Goal: Task Accomplishment & Management: Manage account settings

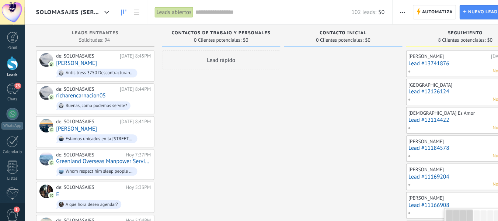
scroll to position [11, 0]
drag, startPoint x: 340, startPoint y: 187, endPoint x: 283, endPoint y: 136, distance: 76.9
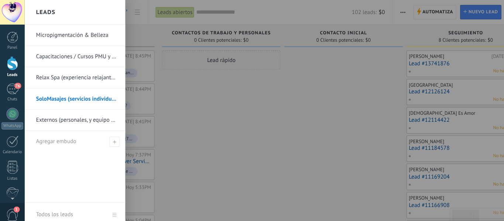
click at [68, 32] on link "Micropigmentación & Belleza" at bounding box center [74, 34] width 79 height 21
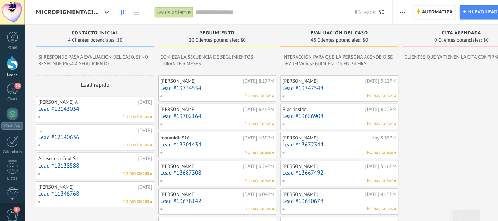
click at [93, 104] on link "Lead #12143034" at bounding box center [92, 106] width 111 height 6
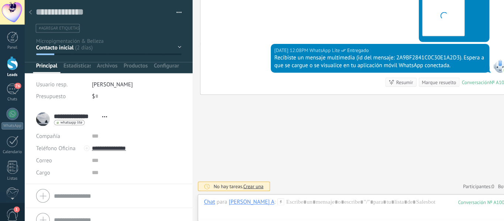
scroll to position [742, 0]
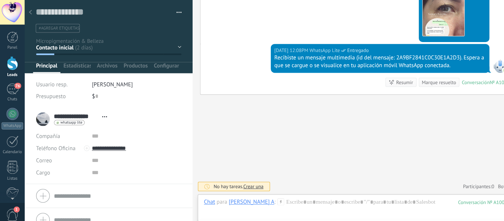
click at [0, 0] on div "Contacto inicial SEGUIMIENTO Evaluación del Caso CITA AGENDADA NO ASISTIÓ CLIEN…" at bounding box center [0, 0] width 0 height 0
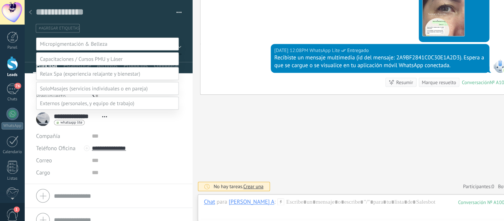
click at [76, 104] on span at bounding box center [85, 100] width 92 height 7
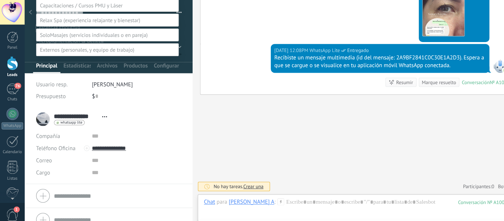
click at [0, 0] on label "EQUIPO DE TRABAJO" at bounding box center [0, 0] width 0 height 0
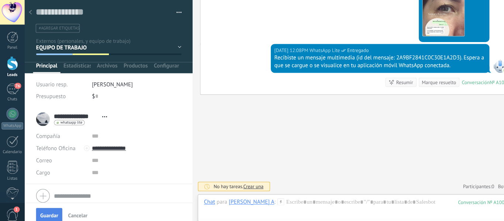
click at [44, 209] on span "Guardar" at bounding box center [47, 209] width 17 height 5
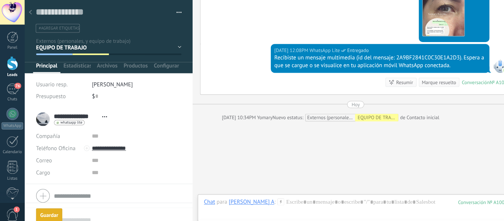
scroll to position [768, 0]
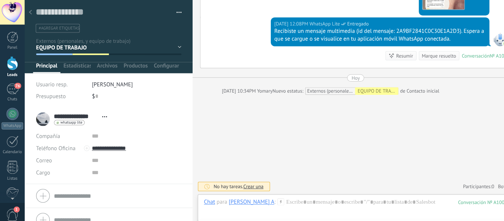
click at [30, 12] on icon at bounding box center [29, 12] width 3 height 4
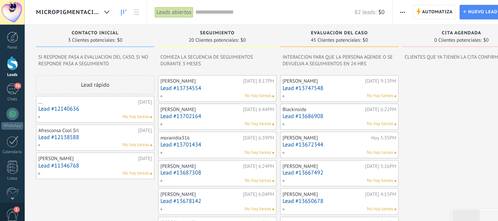
click at [94, 128] on div "Afresconsa Cool Srl" at bounding box center [84, 127] width 95 height 6
click at [75, 136] on link "Lead #12138588" at bounding box center [92, 133] width 111 height 6
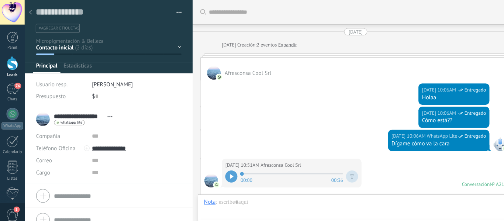
scroll to position [230, 0]
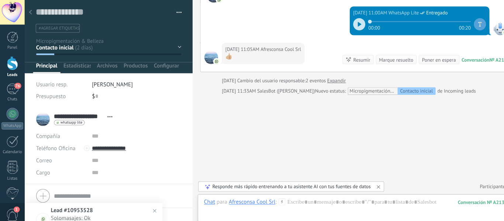
click at [29, 12] on icon at bounding box center [29, 12] width 3 height 4
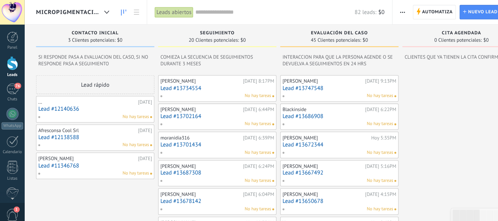
click at [84, 126] on div "Afresconsa Cool Srl" at bounding box center [84, 127] width 95 height 6
click at [85, 138] on div "No hay tareas" at bounding box center [91, 141] width 108 height 7
click at [82, 132] on link "Lead #12138588" at bounding box center [92, 133] width 111 height 6
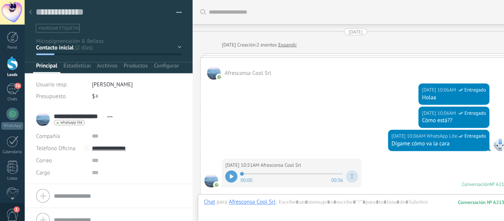
scroll to position [230, 0]
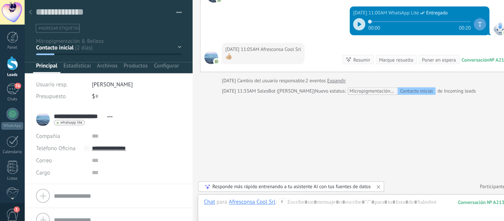
click at [0, 0] on div "Contacto inicial SEGUIMIENTO Evaluación del Caso CITA AGENDADA NO ASISTIÓ CLIEN…" at bounding box center [0, 0] width 0 height 0
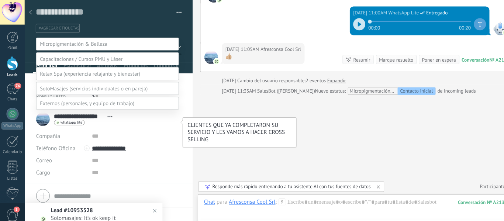
click at [0, 0] on label "CLIENTES PASIVOS" at bounding box center [0, 0] width 0 height 0
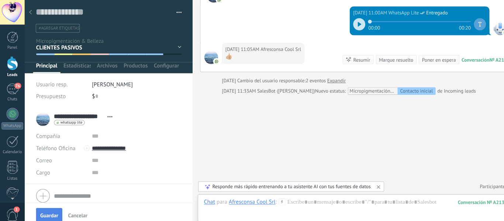
click at [47, 205] on button "Guardar" at bounding box center [47, 209] width 25 height 14
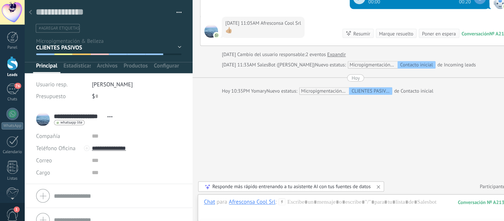
click at [28, 15] on div at bounding box center [29, 12] width 10 height 14
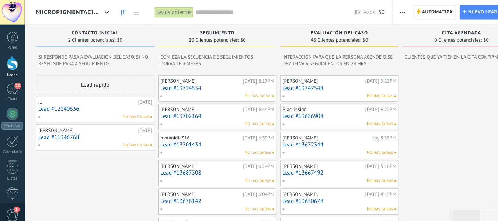
click at [84, 135] on link "Lead #11346768" at bounding box center [92, 133] width 111 height 6
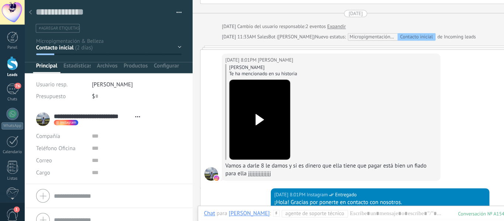
scroll to position [724, 0]
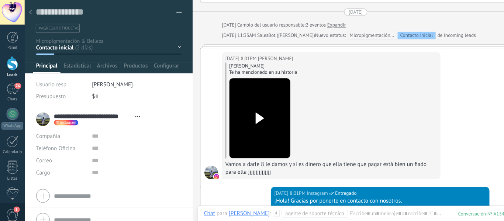
click at [32, 13] on div at bounding box center [29, 12] width 10 height 14
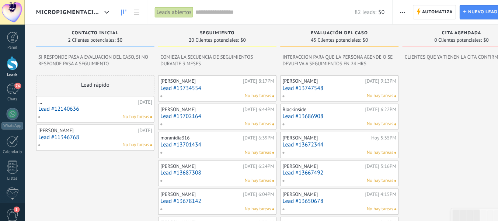
click at [77, 110] on div "No hay tareas" at bounding box center [91, 113] width 108 height 7
click at [84, 108] on link "Lead #12140636" at bounding box center [92, 106] width 111 height 6
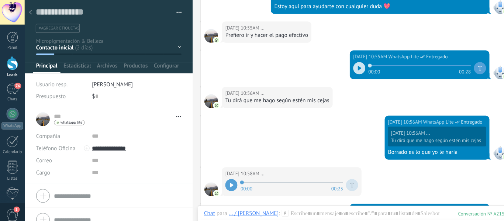
scroll to position [751, 0]
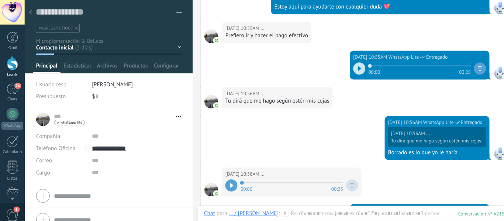
click at [0, 0] on div "Contacto inicial SEGUIMIENTO Evaluación del Caso CITA AGENDADA NO ASISTIÓ CLIEN…" at bounding box center [0, 0] width 0 height 0
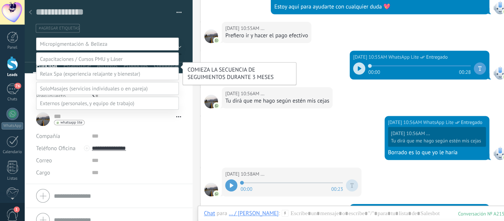
click at [0, 0] on label "SEGUIMIENTO" at bounding box center [0, 0] width 0 height 0
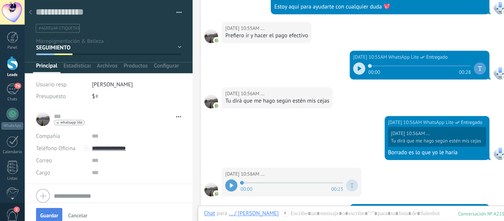
click at [52, 209] on span "Guardar" at bounding box center [47, 209] width 17 height 5
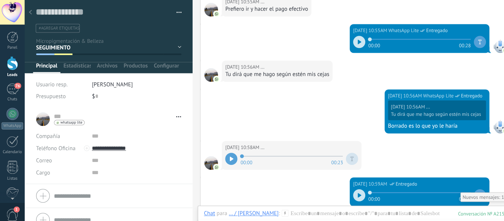
click at [29, 13] on use at bounding box center [29, 12] width 3 height 4
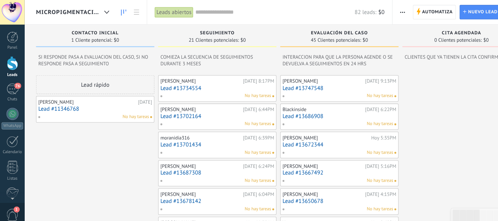
click at [311, 85] on link "Lead #13747548" at bounding box center [330, 86] width 111 height 6
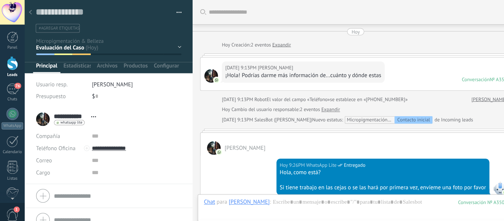
scroll to position [596, 0]
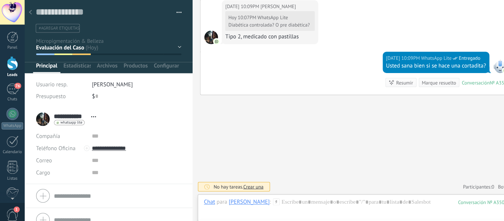
click at [0, 0] on div "Contacto inicial SEGUIMIENTO Evaluación del Caso CITA AGENDADA NO ASISTIÓ CLIEN…" at bounding box center [0, 0] width 0 height 0
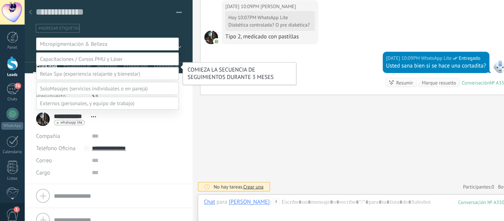
click at [0, 0] on label "SEGUIMIENTO" at bounding box center [0, 0] width 0 height 0
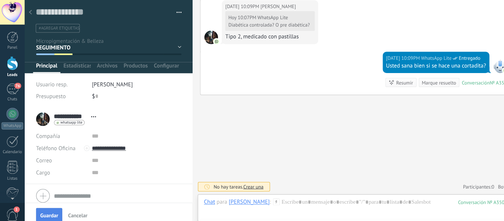
click at [38, 210] on button "Guardar" at bounding box center [47, 209] width 25 height 14
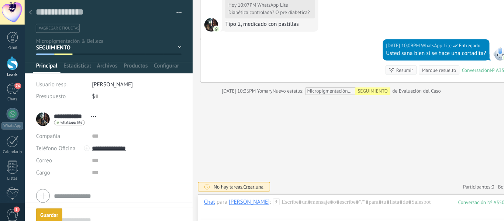
scroll to position [603, 0]
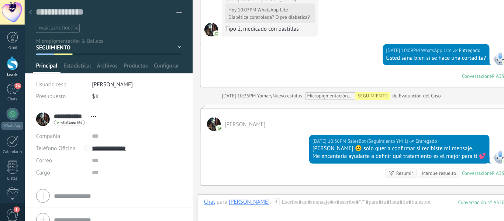
click at [28, 9] on div at bounding box center [29, 12] width 10 height 14
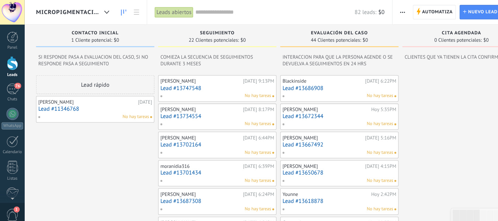
click at [343, 86] on link "Lead #13686908" at bounding box center [330, 86] width 111 height 6
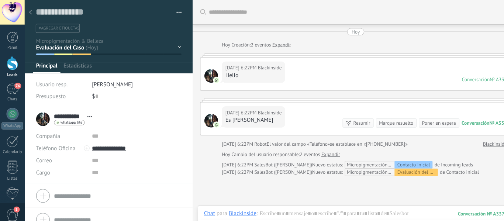
scroll to position [79, 0]
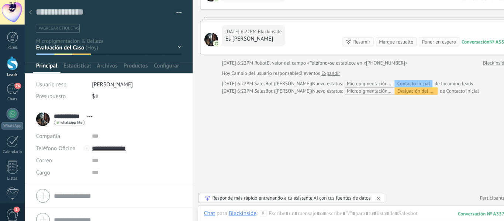
click at [0, 0] on div "Contacto inicial SEGUIMIENTO Evaluación del Caso CITA AGENDADA NO ASISTIÓ CLIEN…" at bounding box center [0, 0] width 0 height 0
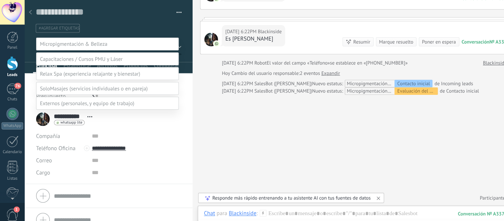
click at [81, 104] on span at bounding box center [85, 100] width 92 height 7
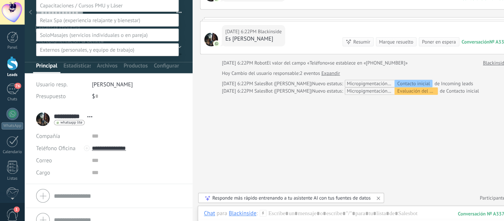
click at [55, 45] on span at bounding box center [85, 48] width 92 height 7
click at [82, 45] on span at bounding box center [85, 48] width 92 height 7
click at [0, 0] on label "PERSONALES" at bounding box center [0, 0] width 0 height 0
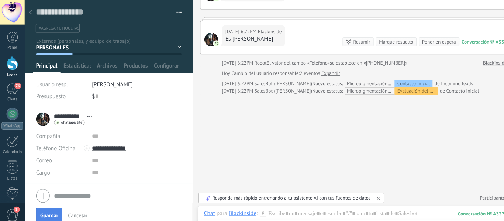
click at [51, 206] on button "Guardar" at bounding box center [47, 209] width 25 height 14
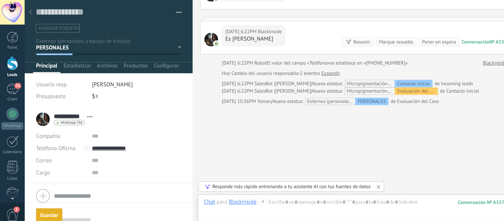
scroll to position [89, 0]
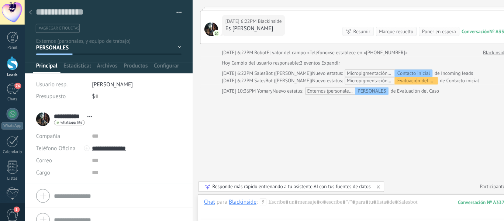
click at [28, 12] on use at bounding box center [29, 12] width 3 height 4
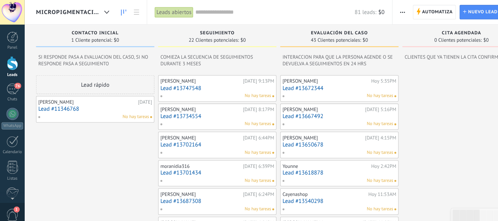
click at [329, 93] on div "No hay tareas" at bounding box center [328, 93] width 108 height 7
click at [290, 85] on link "Lead #13672344" at bounding box center [330, 86] width 111 height 6
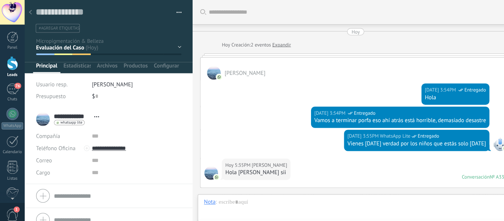
scroll to position [252, 0]
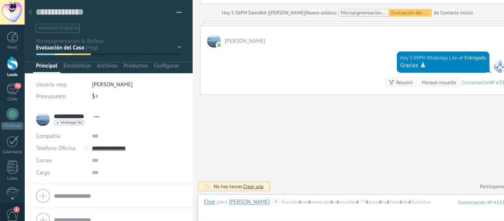
click at [0, 0] on div "Contacto inicial SEGUIMIENTO Evaluación del Caso CITA AGENDADA NO ASISTIÓ CLIEN…" at bounding box center [0, 0] width 0 height 0
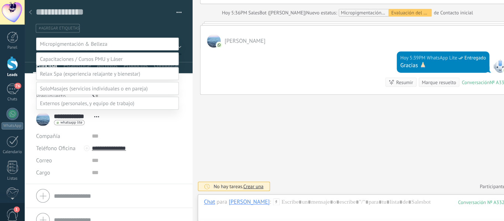
click at [69, 104] on span at bounding box center [85, 100] width 92 height 7
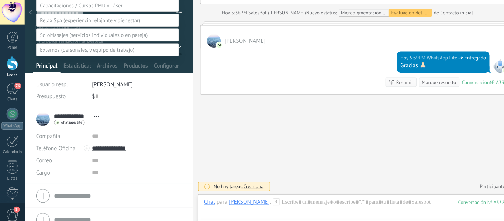
click at [0, 0] on label "EQUIPO DE TRABAJO" at bounding box center [0, 0] width 0 height 0
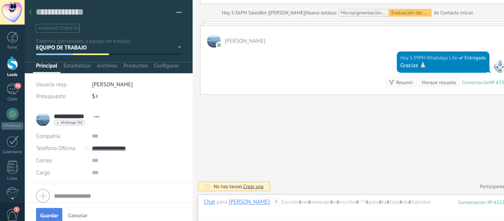
click at [51, 208] on span "Guardar" at bounding box center [47, 209] width 17 height 5
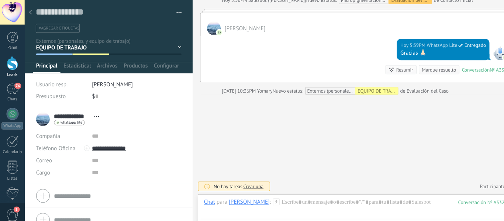
click at [30, 11] on use at bounding box center [29, 12] width 3 height 4
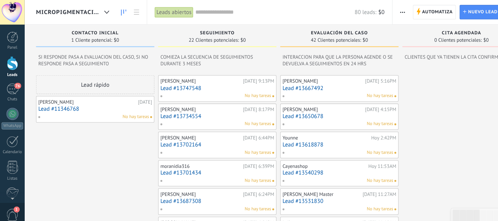
click at [302, 86] on link "Lead #13667492" at bounding box center [330, 86] width 111 height 6
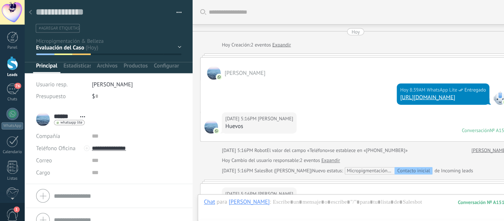
scroll to position [401, 0]
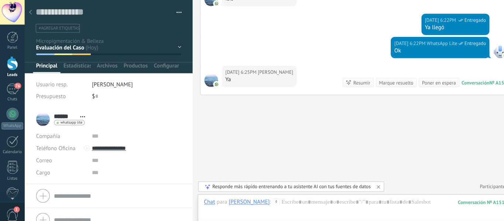
click at [0, 0] on div "Contacto inicial SEGUIMIENTO Evaluación del Caso CITA AGENDADA NO ASISTIÓ CLIEN…" at bounding box center [0, 0] width 0 height 0
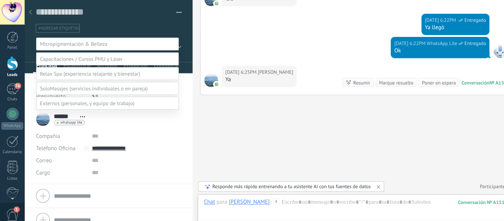
click at [69, 104] on span at bounding box center [85, 100] width 92 height 7
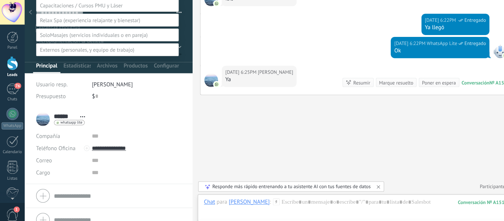
click at [0, 0] on label "PERSONALES" at bounding box center [0, 0] width 0 height 0
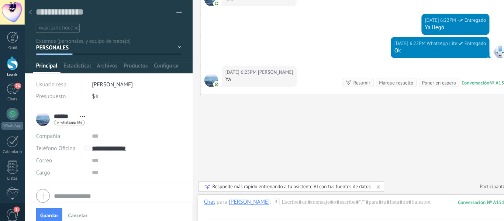
click at [52, 201] on div "Guardar Cancelar" at bounding box center [105, 209] width 163 height 24
click at [51, 209] on span "Guardar" at bounding box center [47, 209] width 17 height 5
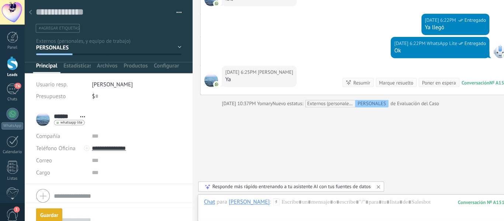
scroll to position [413, 0]
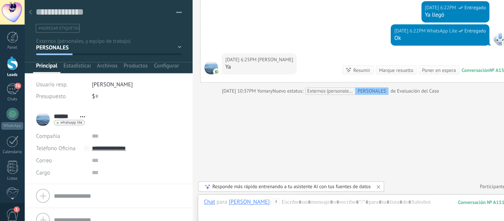
click at [28, 13] on icon at bounding box center [29, 12] width 3 height 4
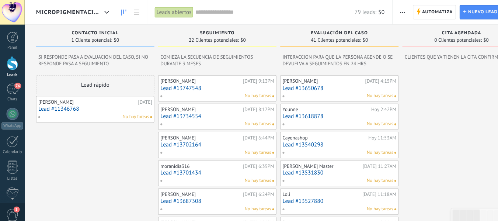
click at [311, 113] on link "Lead #13618878" at bounding box center [330, 113] width 111 height 6
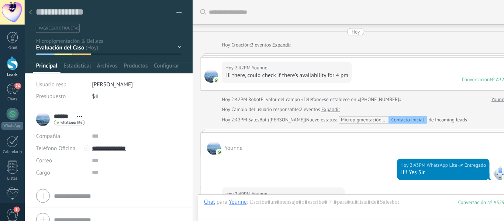
scroll to position [315, 0]
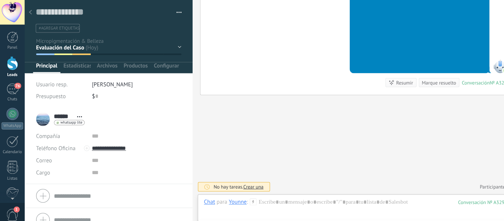
click at [0, 0] on div "Contacto inicial SEGUIMIENTO Evaluación del Caso CITA AGENDADA NO ASISTIÓ CLIEN…" at bounding box center [0, 0] width 0 height 0
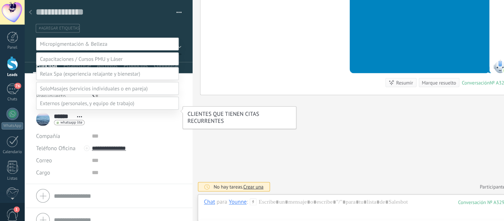
click at [0, 0] on label "CLIENTES ACTIVOS" at bounding box center [0, 0] width 0 height 0
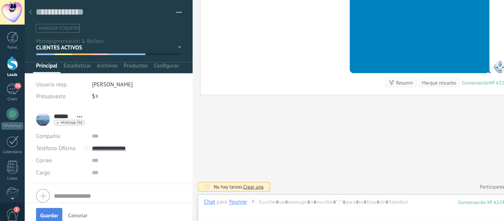
click at [49, 209] on span "Guardar" at bounding box center [47, 209] width 17 height 5
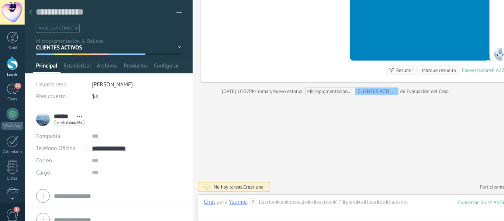
click at [30, 10] on use at bounding box center [29, 12] width 3 height 4
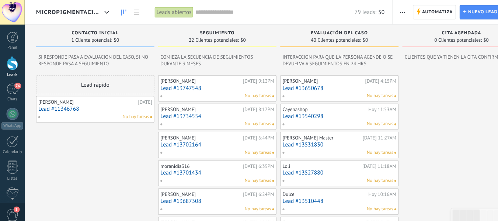
click at [308, 87] on link "Lead #13650678" at bounding box center [330, 86] width 111 height 6
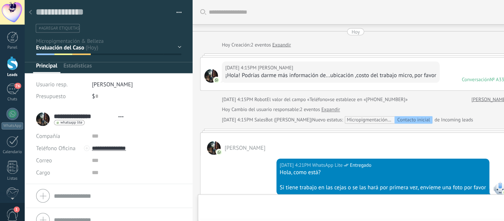
scroll to position [443, 0]
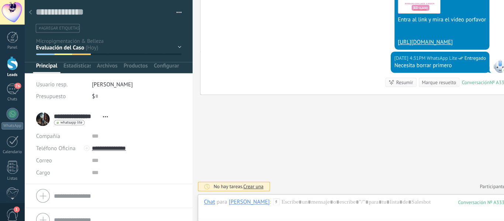
click at [0, 0] on div "Contacto inicial SEGUIMIENTO Evaluación del Caso CITA AGENDADA NO ASISTIÓ CLIEN…" at bounding box center [0, 0] width 0 height 0
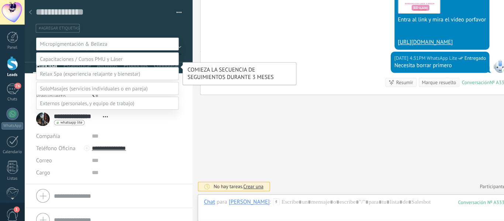
click at [0, 0] on label "SEGUIMIENTO" at bounding box center [0, 0] width 0 height 0
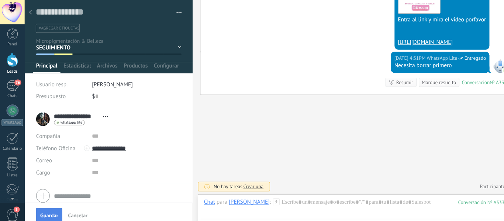
scroll to position [0, 0]
click at [49, 208] on span "Guardar" at bounding box center [47, 209] width 17 height 5
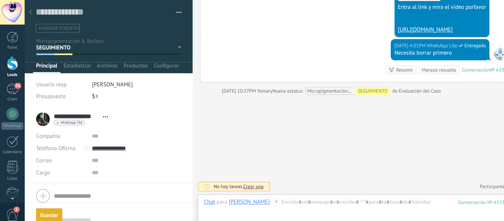
scroll to position [451, 0]
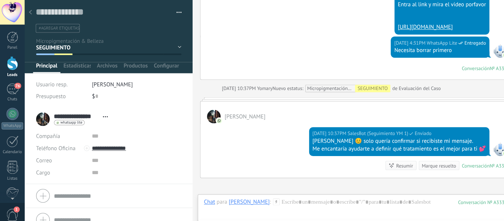
click at [30, 10] on use at bounding box center [29, 12] width 3 height 4
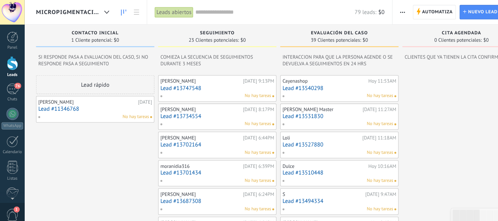
click at [300, 84] on link "Lead #13540298" at bounding box center [330, 86] width 111 height 6
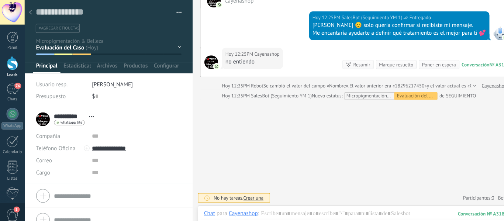
scroll to position [192, 0]
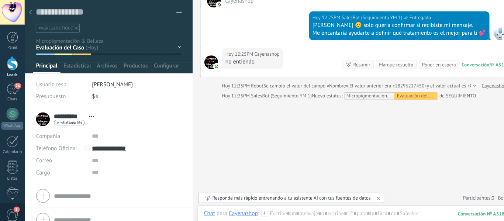
click at [0, 0] on div "Contacto inicial SEGUIMIENTO Evaluación del Caso CITA AGENDADA NO ASISTIÓ CLIEN…" at bounding box center [0, 0] width 0 height 0
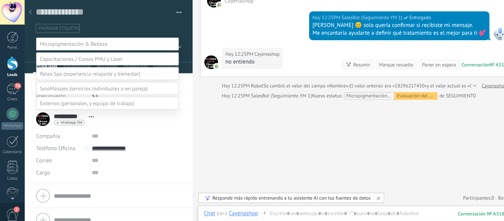
click at [70, 104] on span at bounding box center [85, 100] width 92 height 7
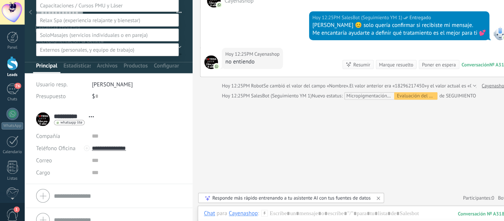
click at [0, 0] on label "PERSONALES" at bounding box center [0, 0] width 0 height 0
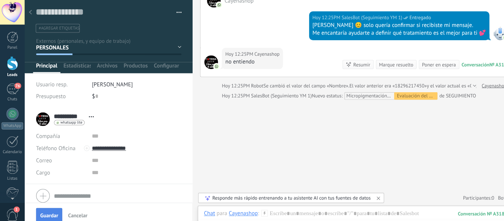
click at [45, 209] on span "Guardar" at bounding box center [47, 209] width 17 height 5
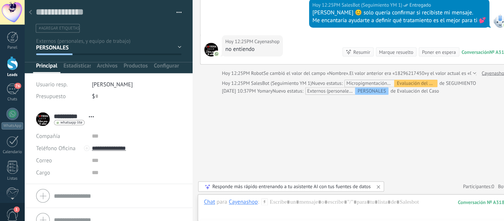
click at [29, 12] on use at bounding box center [29, 12] width 3 height 4
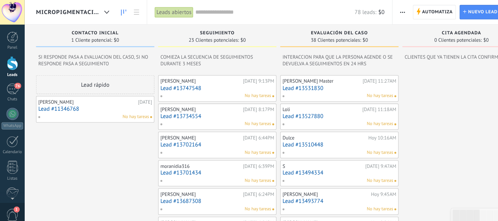
click at [306, 86] on link "Lead #13531830" at bounding box center [330, 86] width 111 height 6
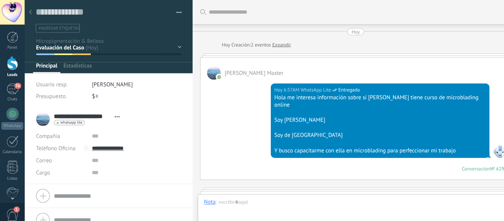
scroll to position [707, 0]
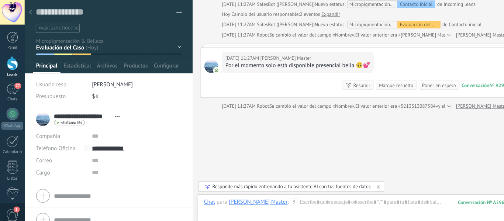
click at [0, 0] on div "Contacto inicial SEGUIMIENTO Evaluación del Caso CITA AGENDADA NO ASISTIÓ CLIEN…" at bounding box center [0, 0] width 0 height 0
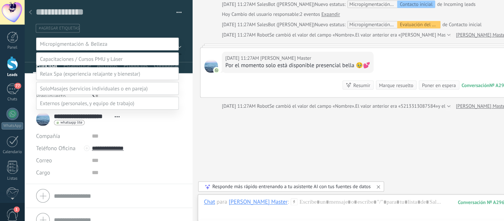
click at [82, 104] on span at bounding box center [85, 100] width 92 height 7
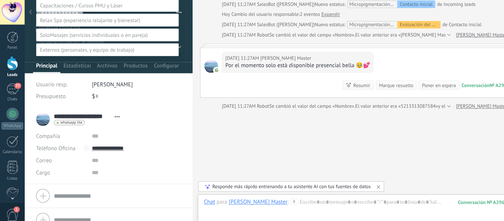
click at [0, 0] on label "Tomar decisión" at bounding box center [0, 0] width 0 height 0
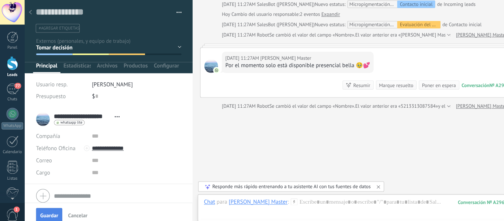
click at [50, 209] on span "Guardar" at bounding box center [47, 209] width 17 height 5
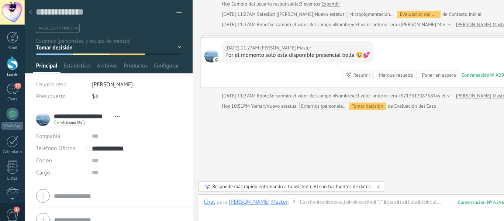
click at [30, 9] on div at bounding box center [29, 12] width 10 height 14
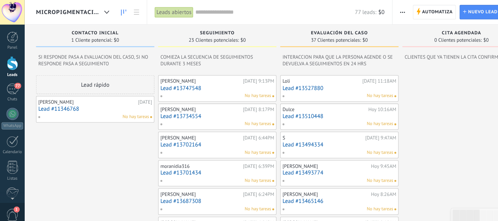
click at [315, 87] on link "Lead #13527880" at bounding box center [330, 86] width 111 height 6
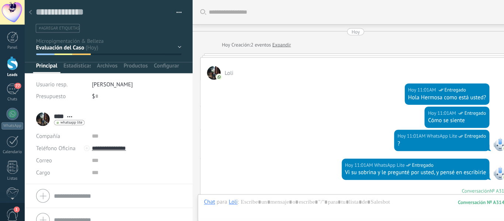
scroll to position [485, 0]
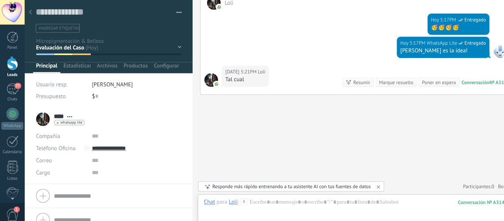
click at [0, 0] on div "Contacto inicial SEGUIMIENTO Evaluación del Caso CITA AGENDADA NO ASISTIÓ CLIEN…" at bounding box center [0, 0] width 0 height 0
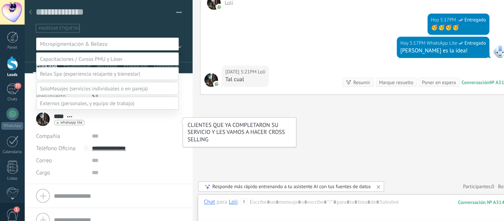
click at [0, 0] on label "CLIENTES PASIVOS" at bounding box center [0, 0] width 0 height 0
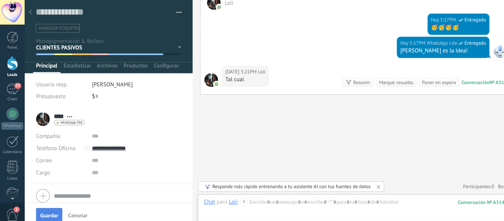
click at [46, 204] on button "Guardar" at bounding box center [47, 209] width 25 height 14
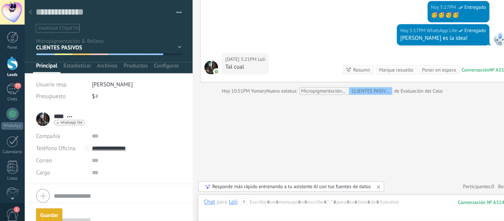
click at [30, 13] on icon at bounding box center [29, 12] width 3 height 4
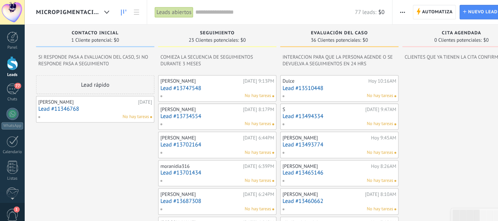
click at [327, 85] on link "Lead #13510448" at bounding box center [330, 86] width 111 height 6
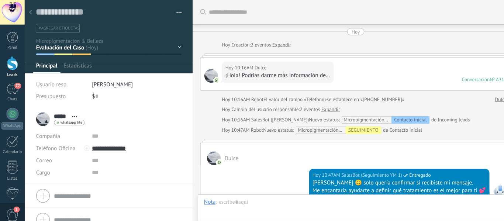
scroll to position [562, 0]
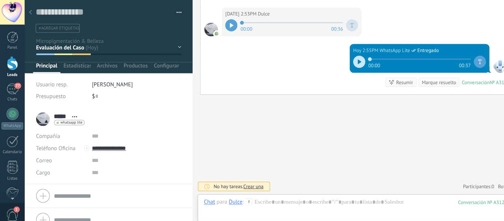
click at [347, 60] on icon at bounding box center [348, 60] width 3 height 4
click at [0, 0] on div "Contacto inicial SEGUIMIENTO Evaluación del Caso CITA AGENDADA NO ASISTIÓ CLIEN…" at bounding box center [0, 0] width 0 height 0
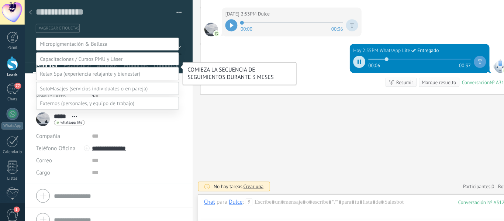
click at [0, 0] on label "SEGUIMIENTO" at bounding box center [0, 0] width 0 height 0
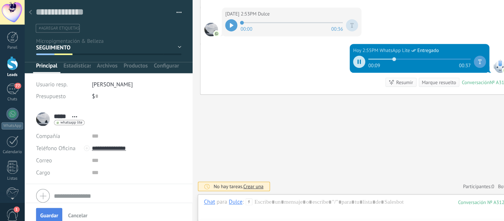
click at [49, 208] on span "Guardar" at bounding box center [47, 209] width 17 height 5
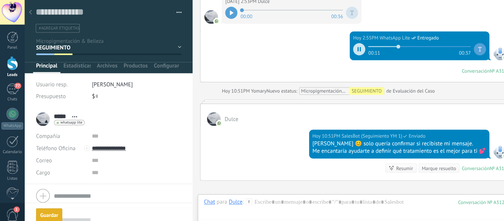
scroll to position [569, 0]
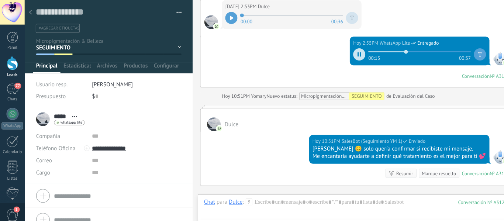
click at [28, 12] on icon at bounding box center [29, 12] width 3 height 4
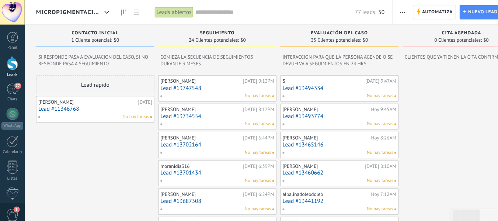
click at [333, 90] on div "No hay tareas" at bounding box center [328, 93] width 108 height 7
click at [290, 86] on link "Lead #13494334" at bounding box center [330, 86] width 111 height 6
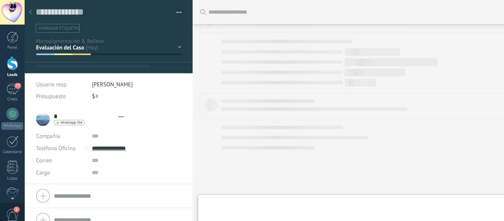
scroll to position [11, 0]
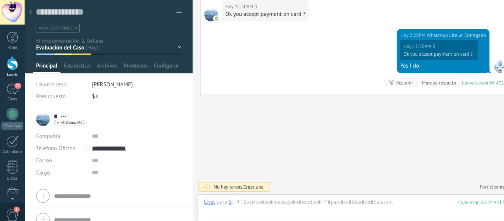
click at [0, 0] on div "Contacto inicial SEGUIMIENTO Evaluación del Caso CITA AGENDADA NO ASISTIÓ CLIEN…" at bounding box center [0, 0] width 0 height 0
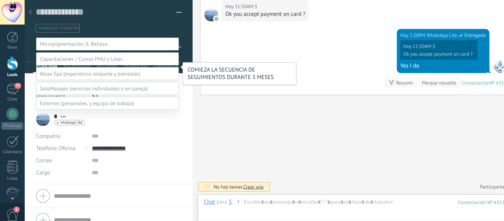
click at [0, 0] on label "SEGUIMIENTO" at bounding box center [0, 0] width 0 height 0
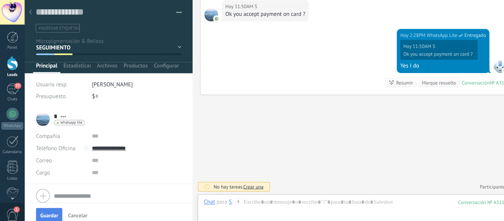
click at [49, 204] on button "Guardar" at bounding box center [47, 209] width 25 height 14
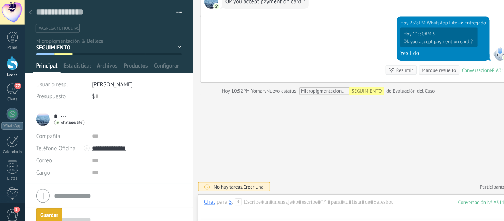
scroll to position [526, 0]
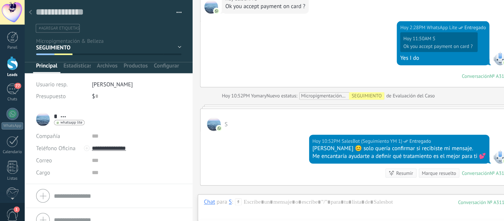
click at [30, 11] on use at bounding box center [29, 12] width 3 height 4
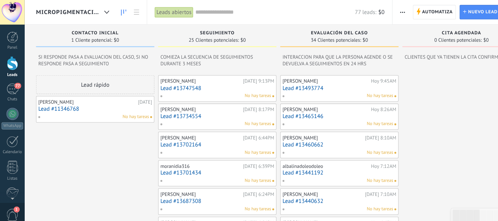
click at [333, 83] on link "Lead #13493774" at bounding box center [330, 86] width 111 height 6
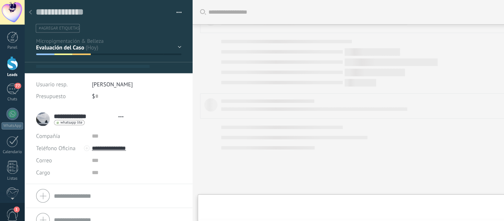
type textarea "**********"
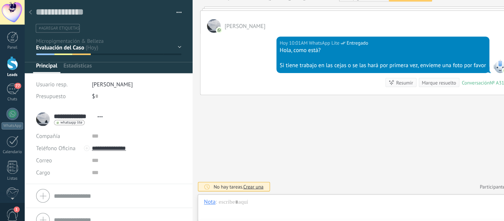
scroll to position [11, 0]
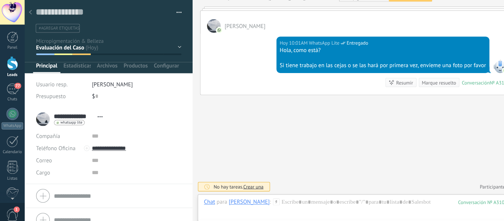
click at [0, 0] on div "Contacto inicial SEGUIMIENTO Evaluación del Caso CITA AGENDADA NO ASISTIÓ CLIEN…" at bounding box center [0, 0] width 0 height 0
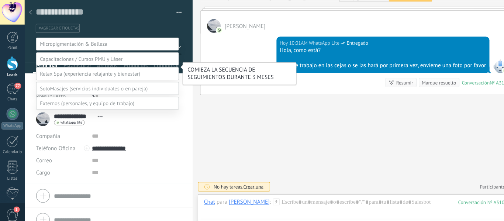
click at [0, 0] on label "SEGUIMIENTO" at bounding box center [0, 0] width 0 height 0
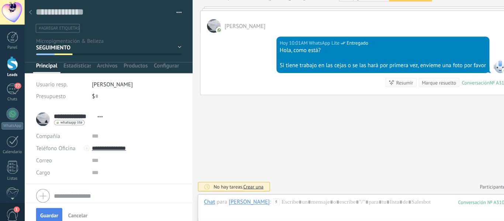
click at [49, 209] on span "Guardar" at bounding box center [47, 209] width 17 height 5
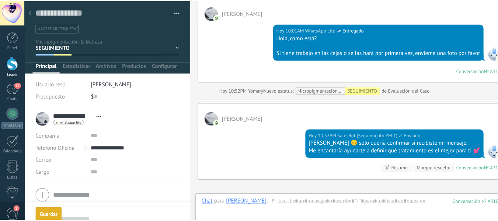
scroll to position [179, 0]
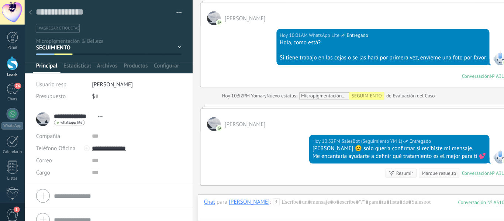
click at [28, 11] on icon at bounding box center [29, 12] width 3 height 4
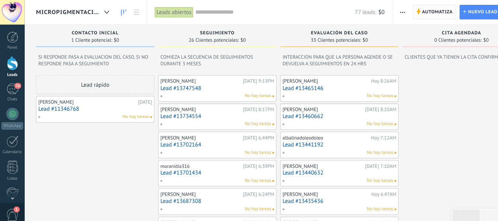
click at [425, 7] on span "Automatiza" at bounding box center [426, 11] width 30 height 13
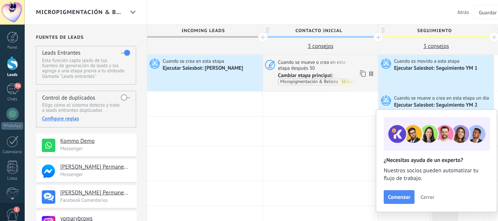
click at [315, 70] on span "Cambiar etapa principal:" at bounding box center [297, 73] width 54 height 7
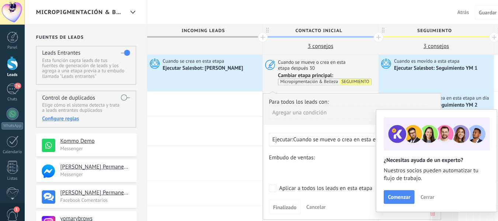
click at [419, 190] on span "Cerrar" at bounding box center [415, 191] width 13 height 5
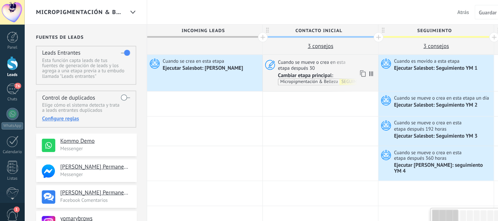
click at [322, 61] on span "Cuando se mueve o crea en esta etapa después 30" at bounding box center [317, 63] width 95 height 12
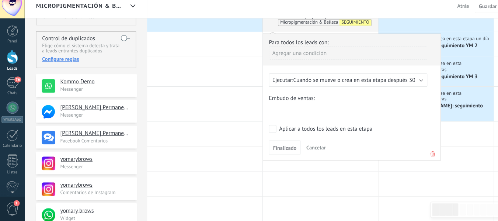
scroll to position [52, 0]
click at [0, 0] on div "Contacto inicial SEGUIMIENTO Evaluación del Caso CITA AGENDADA NO ASISTIÓ CLIEN…" at bounding box center [0, 0] width 0 height 0
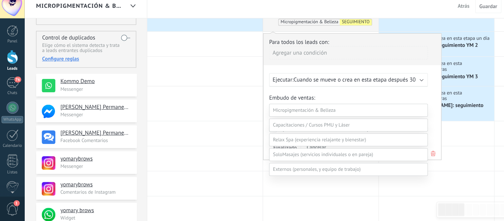
click at [195, 106] on div at bounding box center [264, 110] width 480 height 221
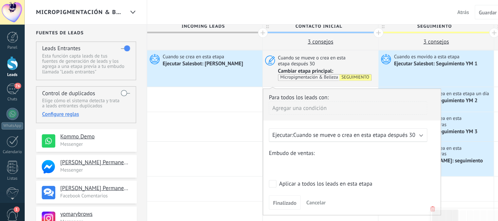
scroll to position [3, 0]
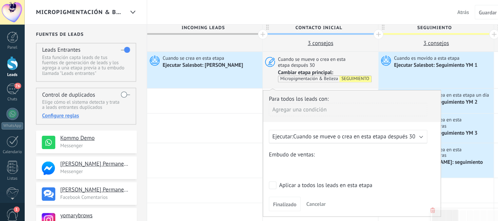
click at [451, 96] on div "Ejecutar Salesbot: Seguimiento YM 2" at bounding box center [430, 99] width 95 height 7
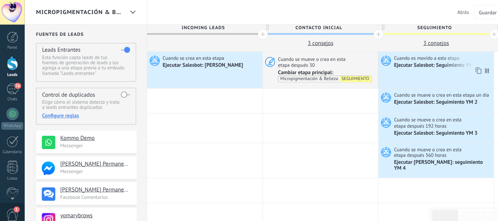
click at [399, 67] on div "Ejecutar Salesbot: Seguimiento YM 1" at bounding box center [424, 63] width 82 height 7
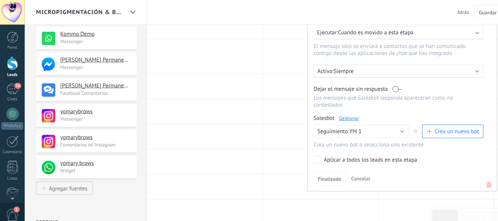
scroll to position [103, 0]
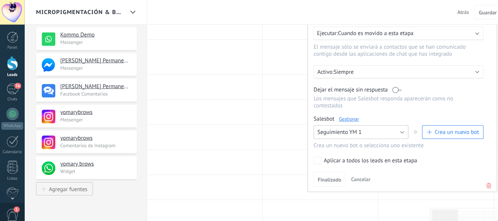
click at [391, 128] on button "Seguimiento YM 1" at bounding box center [351, 128] width 92 height 13
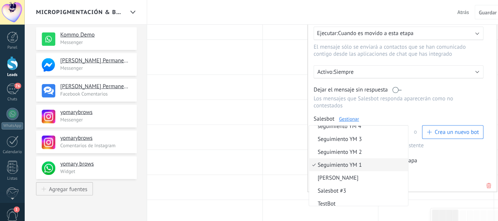
click at [333, 159] on span "Seguimiento YM 1" at bounding box center [348, 160] width 94 height 7
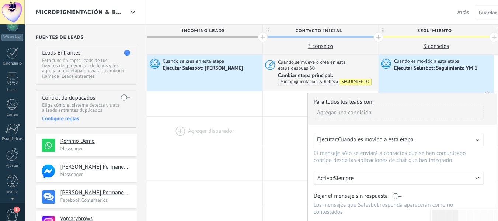
scroll to position [0, 0]
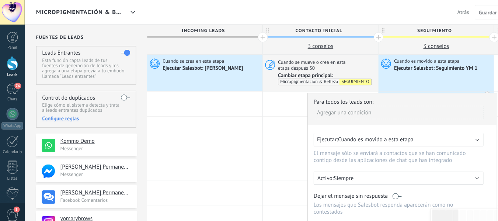
click at [429, 63] on div "Ejecutar Salesbot: Seguimiento YM 1" at bounding box center [424, 66] width 82 height 7
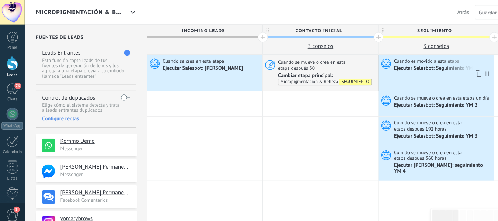
click at [406, 65] on div "Ejecutar Salesbot: Seguimiento YM 1" at bounding box center [424, 66] width 82 height 7
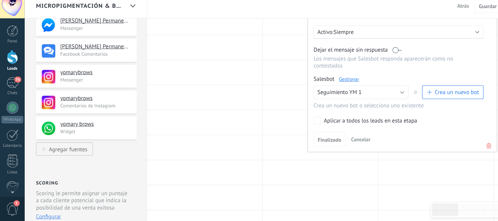
scroll to position [140, 0]
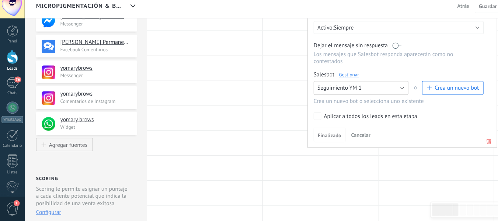
click at [351, 90] on span "Seguimiento YM 1" at bounding box center [330, 91] width 43 height 7
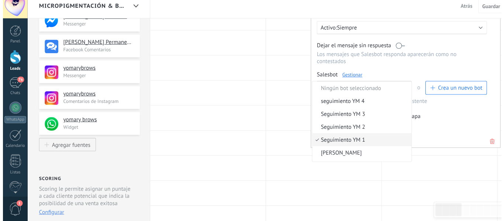
scroll to position [18, 0]
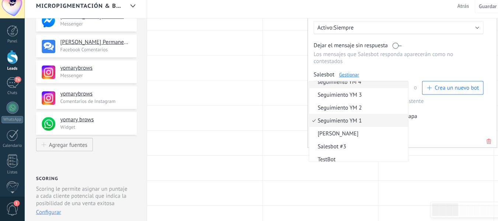
click at [374, 84] on span "seguimiento YM 4" at bounding box center [348, 85] width 94 height 7
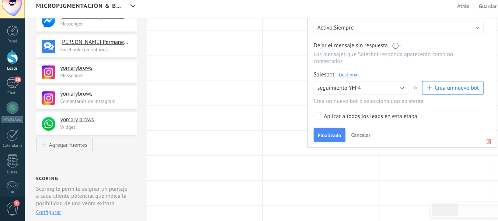
click at [342, 77] on link "Gestionar" at bounding box center [340, 79] width 20 height 6
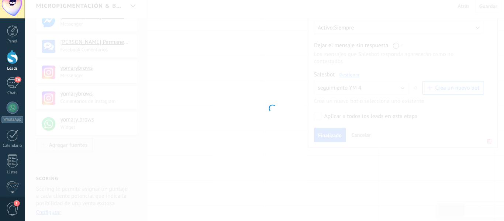
type input "**********"
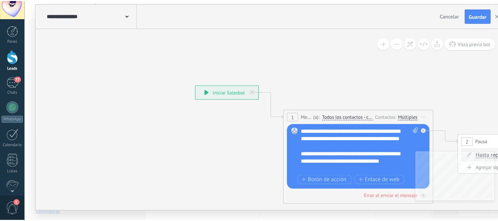
scroll to position [140, 0]
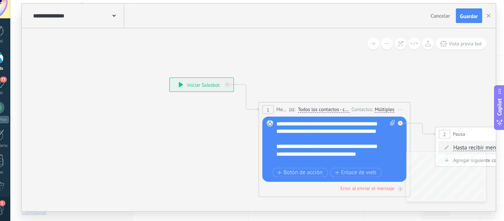
click at [444, 23] on span "Cancelar" at bounding box center [442, 21] width 19 height 7
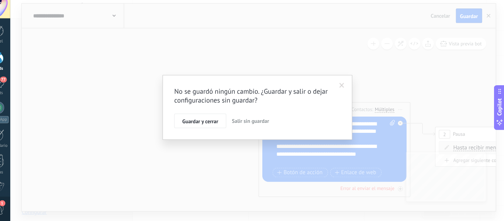
click at [256, 126] on span "Salir sin guardar" at bounding box center [257, 123] width 36 height 7
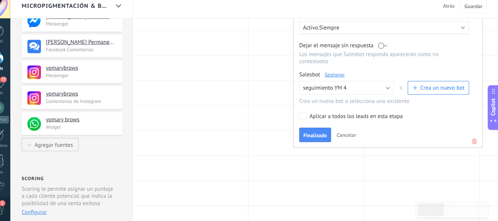
click at [347, 133] on button "Cancelar" at bounding box center [351, 137] width 25 height 11
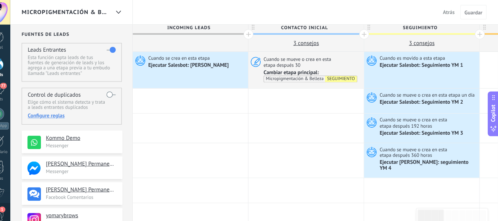
scroll to position [0, 0]
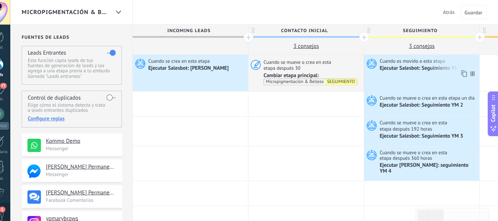
click at [418, 69] on div "Ejecutar Salesbot: Seguimiento YM 1" at bounding box center [424, 66] width 82 height 7
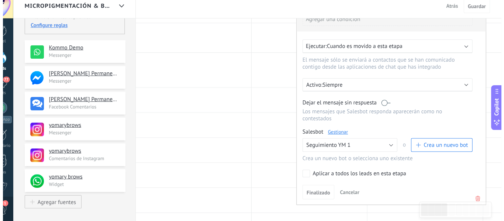
scroll to position [85, 0]
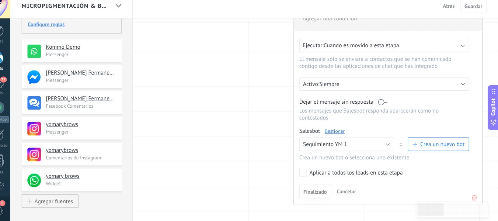
click at [341, 131] on link "Gestionar" at bounding box center [340, 134] width 20 height 6
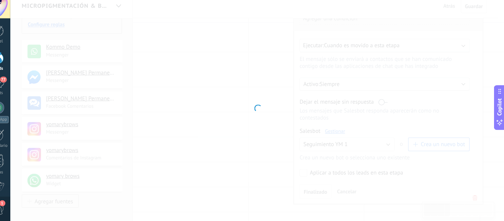
type input "**********"
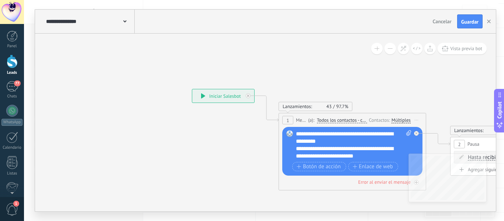
drag, startPoint x: 407, startPoint y: 76, endPoint x: 310, endPoint y: 59, distance: 98.8
click at [386, 47] on button at bounding box center [389, 48] width 11 height 11
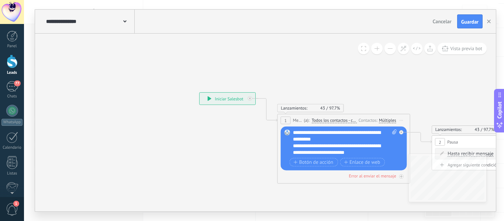
click at [386, 47] on button at bounding box center [389, 48] width 11 height 11
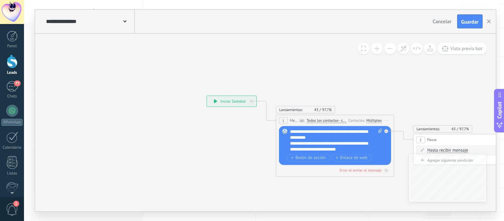
click at [386, 47] on button at bounding box center [389, 48] width 11 height 11
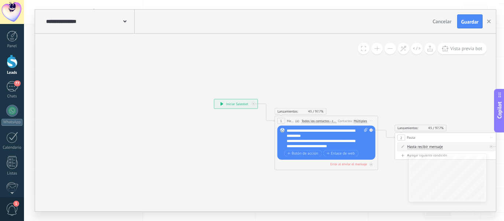
click at [386, 47] on button at bounding box center [389, 48] width 11 height 11
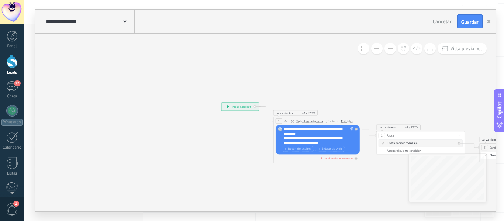
click at [386, 47] on button at bounding box center [389, 48] width 11 height 11
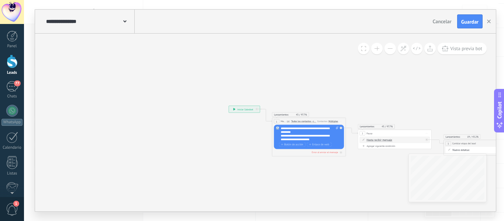
click at [386, 47] on button at bounding box center [389, 48] width 11 height 11
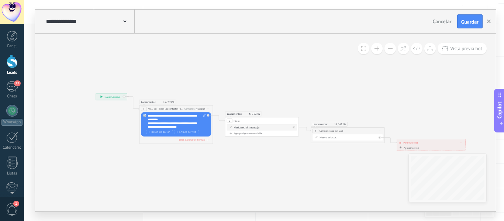
drag, startPoint x: 289, startPoint y: 167, endPoint x: 160, endPoint y: 154, distance: 129.3
click at [160, 154] on icon at bounding box center [281, 122] width 554 height 242
click at [0, 0] on div "Contacto inicial SEGUIMIENTO Evaluación del Caso CITA AGENDADA NO ASISTIÓ CLIEN…" at bounding box center [0, 0] width 0 height 0
drag, startPoint x: 371, startPoint y: 85, endPoint x: 424, endPoint y: 83, distance: 52.8
click at [424, 83] on div at bounding box center [264, 110] width 480 height 221
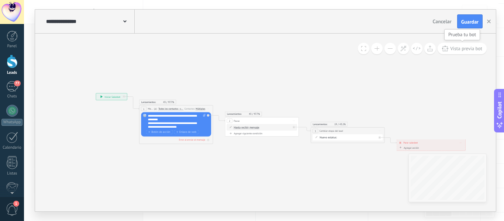
click at [463, 51] on span "Vista previa bot" at bounding box center [466, 48] width 32 height 6
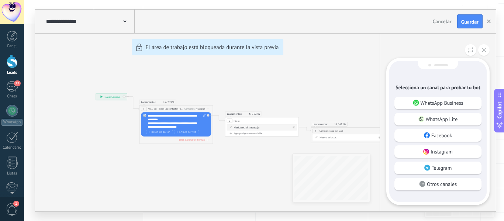
click at [345, 87] on div "**********" at bounding box center [265, 111] width 461 height 202
click at [485, 48] on icon at bounding box center [484, 50] width 4 height 4
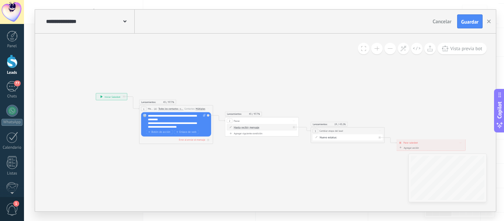
click at [348, 130] on div "**********" at bounding box center [347, 131] width 73 height 7
click at [349, 176] on icon at bounding box center [281, 122] width 554 height 242
click at [422, 103] on icon at bounding box center [281, 122] width 554 height 242
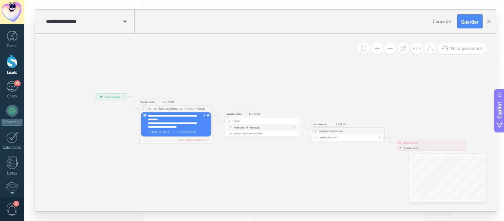
click at [316, 133] on div "**********" at bounding box center [347, 131] width 73 height 7
click at [339, 128] on div "**********" at bounding box center [347, 131] width 73 height 7
click at [336, 134] on div "**********" at bounding box center [347, 131] width 73 height 7
click at [291, 135] on div "Agregar siguiente condición" at bounding box center [262, 134] width 70 height 4
click at [324, 75] on icon at bounding box center [281, 122] width 554 height 242
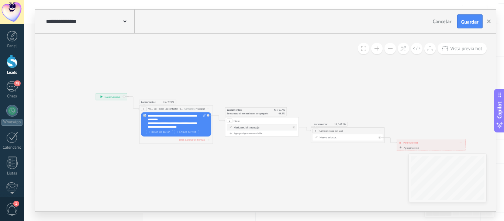
click at [130, 17] on div "**********" at bounding box center [89, 22] width 90 height 24
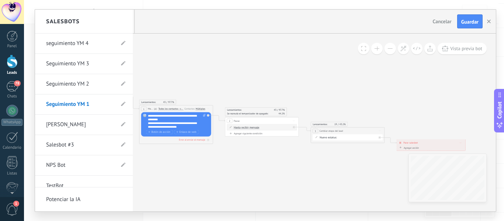
click at [190, 76] on div at bounding box center [265, 111] width 461 height 202
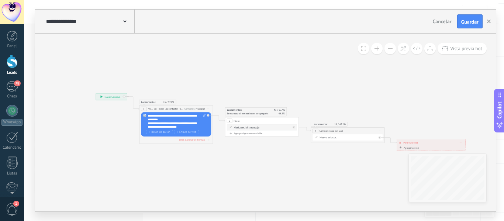
click at [123, 20] on span at bounding box center [124, 20] width 3 height 7
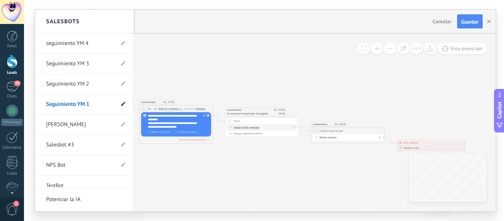
click at [121, 105] on use at bounding box center [123, 104] width 4 height 4
click at [160, 80] on div at bounding box center [265, 111] width 461 height 202
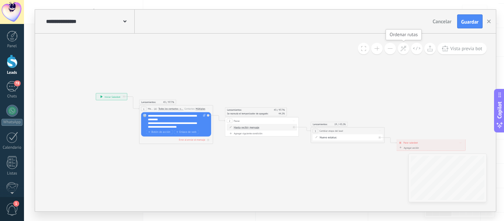
click at [403, 48] on icon at bounding box center [403, 48] width 6 height 6
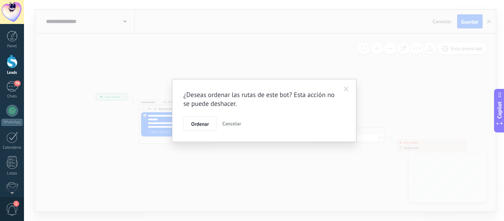
click at [235, 124] on span "Cancelar" at bounding box center [231, 123] width 19 height 7
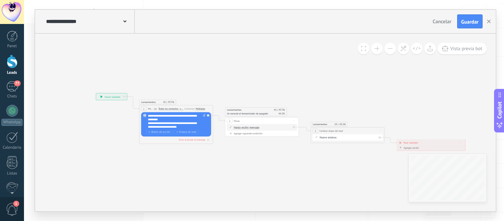
click at [316, 132] on div "3" at bounding box center [315, 131] width 6 height 4
click at [335, 131] on span "Cambiar etapa del lead" at bounding box center [331, 131] width 24 height 4
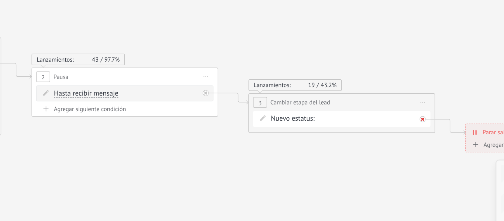
click at [380, 137] on div at bounding box center [380, 136] width 4 height 4
click at [0, 0] on div "Contacto inicial SEGUIMIENTO Evaluación del Caso CITA AGENDADA NO ASISTIÓ CLIEN…" at bounding box center [0, 0] width 0 height 0
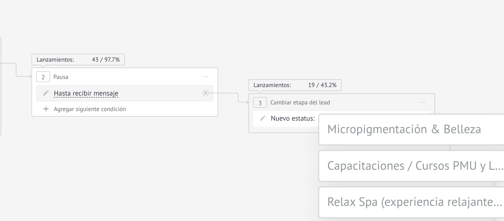
click at [0, 0] on label "SEGUIMIENTO" at bounding box center [0, 0] width 0 height 0
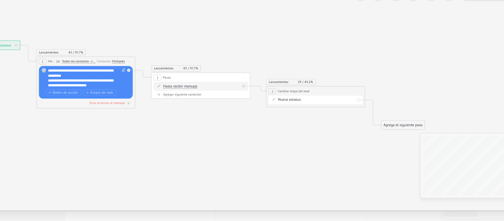
click at [363, 146] on icon at bounding box center [238, 117] width 505 height 251
click at [277, 118] on icon at bounding box center [276, 118] width 1 height 1
click at [297, 82] on icon at bounding box center [238, 117] width 505 height 251
click at [361, 121] on span "Iniciar vista previa aquí Cambiar nombre Duplicar [GEOGRAPHIC_DATA]" at bounding box center [363, 123] width 6 height 6
click at [375, 134] on div "Cambiar nombre" at bounding box center [379, 134] width 37 height 6
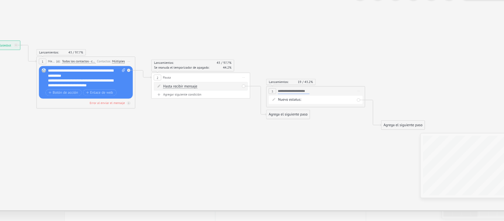
click at [362, 122] on icon at bounding box center [362, 122] width 2 height 0
click at [368, 146] on div "Borrar" at bounding box center [379, 146] width 37 height 6
click at [309, 140] on div "Agrega el siguiente paso" at bounding box center [310, 140] width 32 height 6
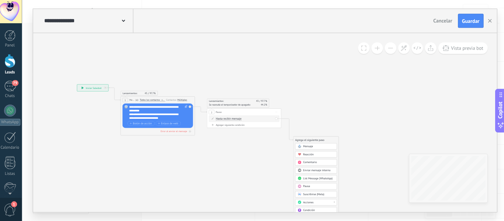
scroll to position [80, 0]
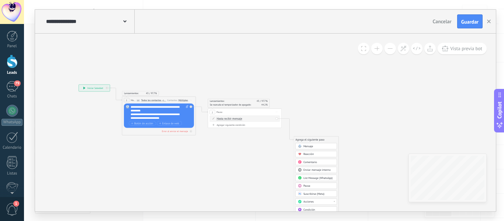
drag, startPoint x: 366, startPoint y: 160, endPoint x: 341, endPoint y: 88, distance: 76.2
click at [341, 88] on icon at bounding box center [238, 117] width 505 height 251
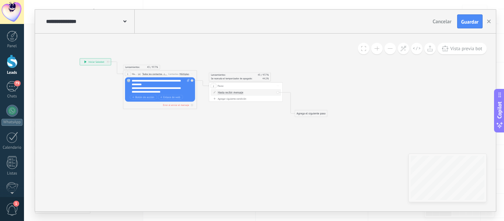
drag, startPoint x: 329, startPoint y: 107, endPoint x: 330, endPoint y: 81, distance: 26.2
click at [330, 81] on icon at bounding box center [239, 91] width 505 height 251
click at [311, 113] on div "Agrega el siguiente paso" at bounding box center [311, 114] width 32 height 6
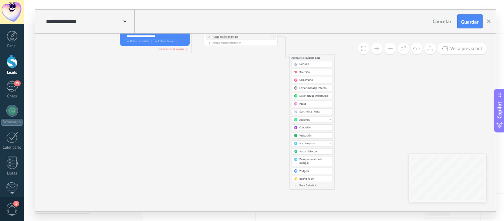
drag, startPoint x: 358, startPoint y: 141, endPoint x: 354, endPoint y: 90, distance: 51.1
click at [354, 90] on icon at bounding box center [234, 35] width 505 height 251
click at [309, 186] on span "Parar Salesbot" at bounding box center [307, 186] width 17 height 4
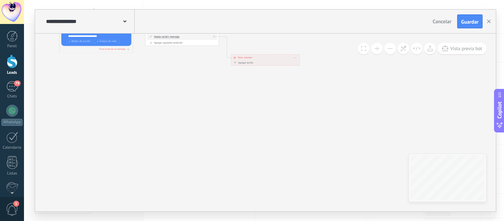
scroll to position [11, 0]
click at [470, 23] on span "Guardar" at bounding box center [469, 21] width 17 height 5
click at [471, 28] on button "Guardar" at bounding box center [469, 21] width 25 height 14
click at [467, 17] on button "Guardar" at bounding box center [469, 21] width 25 height 14
click at [489, 26] on button "button" at bounding box center [488, 21] width 11 height 14
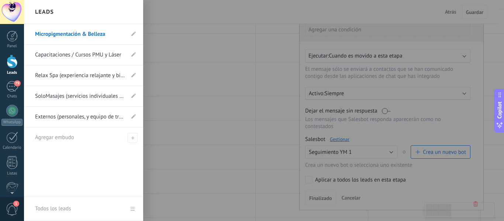
click at [8, 66] on div at bounding box center [12, 62] width 11 height 14
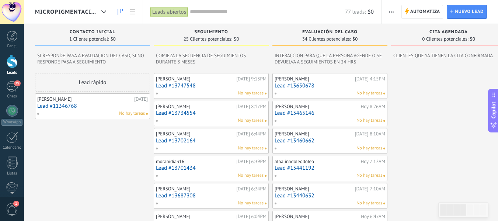
click at [311, 87] on link "Lead #13650678" at bounding box center [330, 86] width 111 height 6
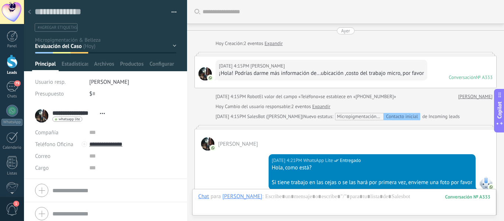
scroll to position [675, 0]
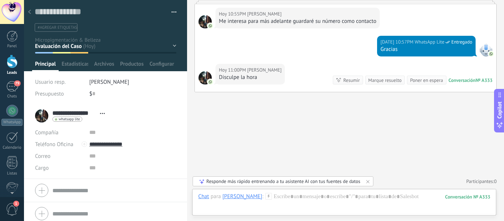
click at [0, 0] on div "Contacto inicial SEGUIMIENTO Evaluación del Caso CITA AGENDADA NO ASISTIÓ CLIEN…" at bounding box center [0, 0] width 0 height 0
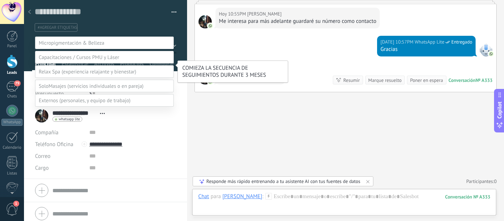
click at [0, 0] on label "SEGUIMIENTO" at bounding box center [0, 0] width 0 height 0
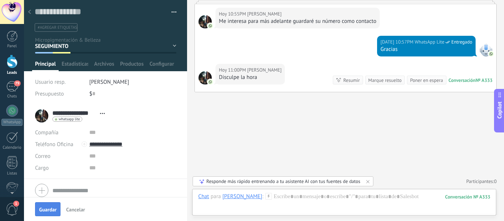
click at [45, 209] on span "Guardar" at bounding box center [47, 209] width 17 height 5
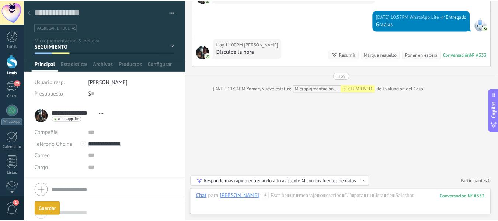
scroll to position [696, 0]
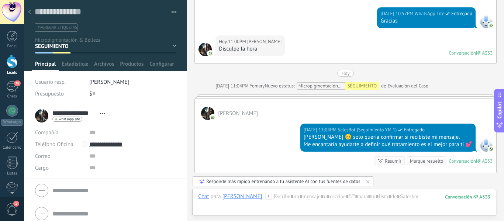
click at [30, 12] on icon at bounding box center [29, 12] width 3 height 4
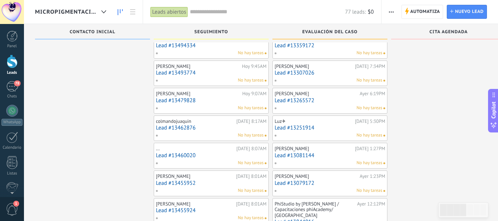
scroll to position [316, 0]
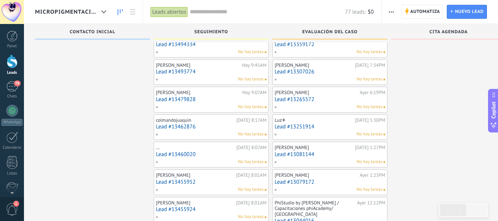
click at [297, 129] on link "Lead #13251914" at bounding box center [330, 127] width 111 height 6
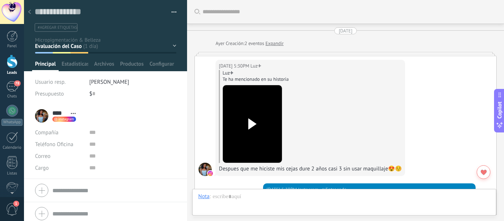
scroll to position [1195, 0]
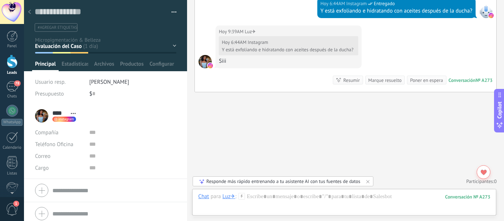
click at [176, 43] on div at bounding box center [105, 35] width 163 height 71
click at [0, 0] on div "Contacto inicial SEGUIMIENTO Evaluación del Caso CITA AGENDADA NO ASISTIÓ CLIEN…" at bounding box center [0, 0] width 0 height 0
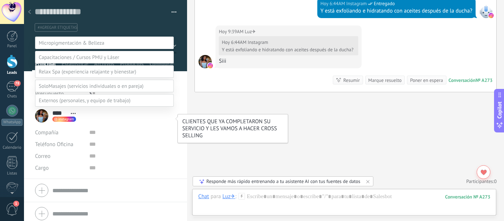
click at [0, 0] on label "CLIENTES PASIVOS" at bounding box center [0, 0] width 0 height 0
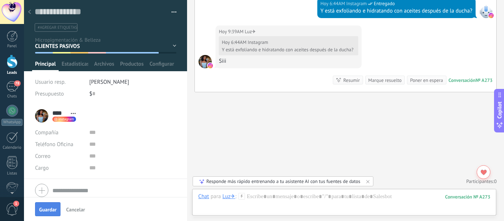
click at [48, 204] on button "Guardar" at bounding box center [47, 209] width 25 height 14
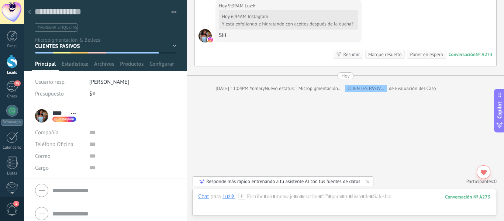
click at [29, 13] on use at bounding box center [29, 12] width 3 height 4
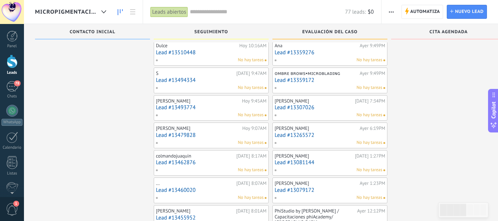
scroll to position [282, 0]
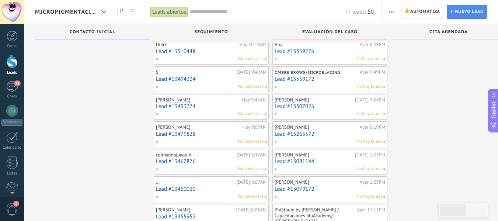
click at [313, 129] on div "[PERSON_NAME]" at bounding box center [316, 127] width 83 height 6
click at [302, 135] on link "Lead #13265572" at bounding box center [330, 134] width 111 height 6
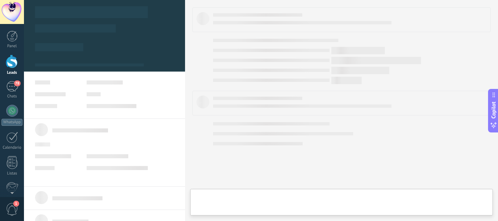
type textarea "**********"
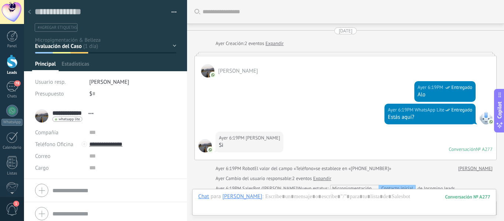
scroll to position [542, 0]
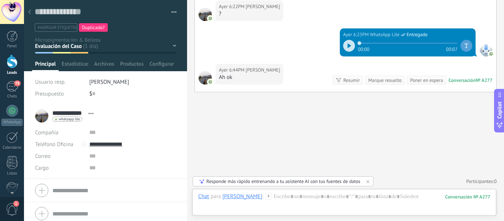
click at [0, 0] on div "Contacto inicial SEGUIMIENTO Evaluación del Caso CITA AGENDADA NO ASISTIÓ CLIEN…" at bounding box center [0, 0] width 0 height 0
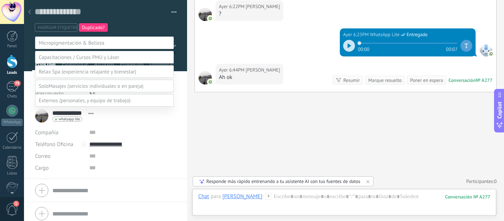
click at [87, 107] on label at bounding box center [104, 100] width 139 height 13
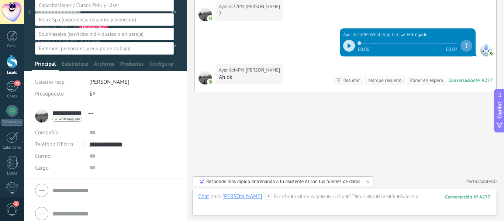
click at [0, 0] on label "EQUIPO DE TRABAJO" at bounding box center [0, 0] width 0 height 0
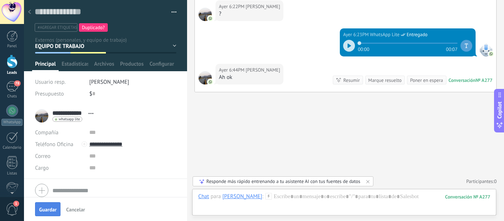
click at [45, 208] on span "Guardar" at bounding box center [47, 209] width 17 height 5
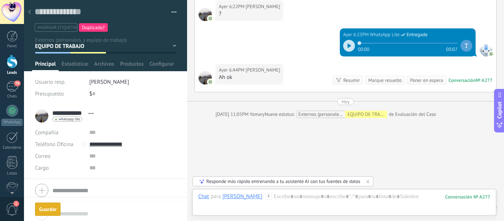
scroll to position [568, 0]
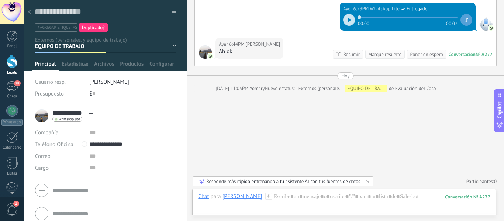
click at [28, 13] on div at bounding box center [29, 12] width 10 height 14
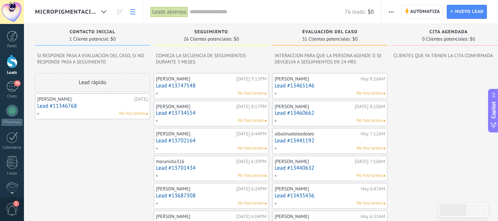
click at [134, 13] on icon at bounding box center [132, 11] width 5 height 5
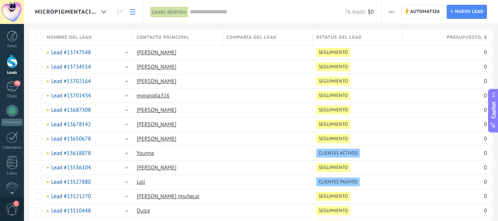
click at [203, 10] on input "text" at bounding box center [267, 12] width 155 height 8
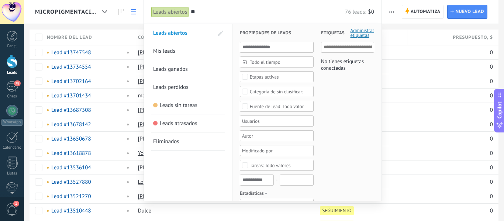
type input "*"
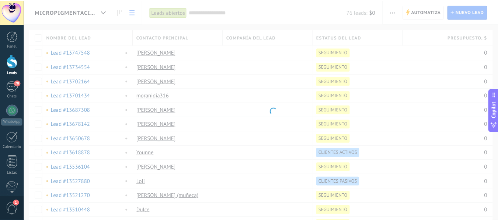
type input "*"
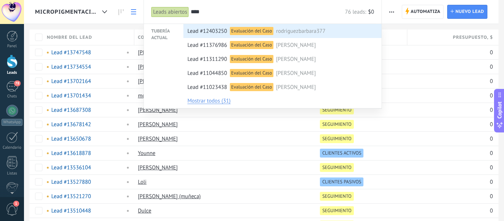
type input "****"
click at [249, 31] on div "Evaluación del Caso" at bounding box center [252, 31] width 44 height 8
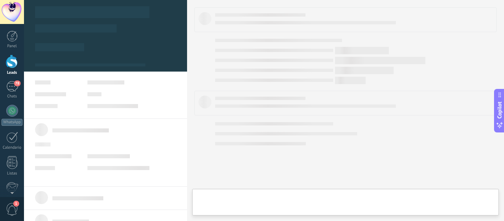
type textarea "**********"
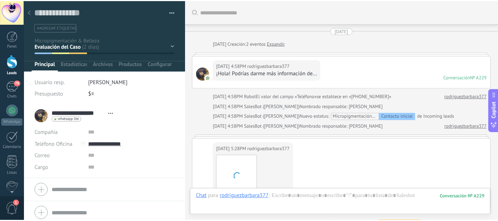
scroll to position [789, 0]
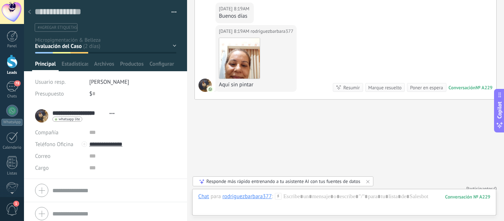
click at [31, 10] on div at bounding box center [29, 12] width 10 height 14
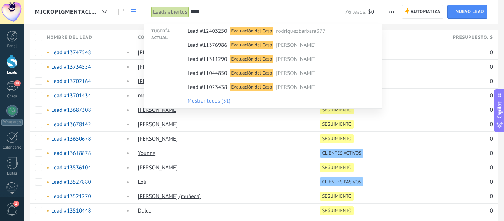
drag, startPoint x: 205, startPoint y: 11, endPoint x: 185, endPoint y: 13, distance: 20.7
click at [185, 13] on div "Leads abiertos Aplicar **** 76 leads: $0 Leads abiertos Mis leads Leads ganados…" at bounding box center [262, 12] width 238 height 24
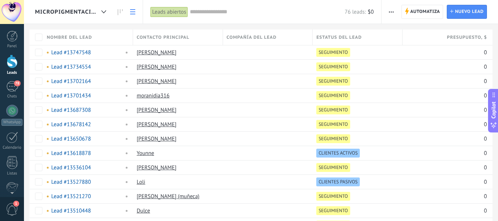
click at [199, 15] on input "text" at bounding box center [267, 12] width 155 height 8
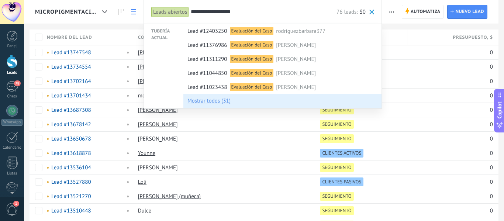
type input "**********"
click at [215, 101] on span "Mostrar todos (31)" at bounding box center [208, 100] width 43 height 8
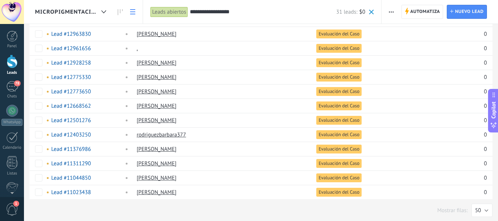
scroll to position [294, 0]
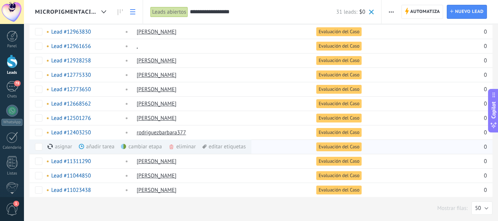
click at [144, 146] on div "cambiar etapa màs" at bounding box center [154, 146] width 66 height 14
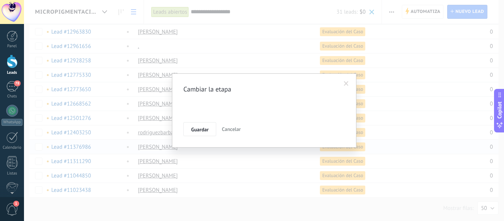
click at [0, 0] on div "Contacto inicial SEGUIMIENTO Evaluación del Caso CITA AGENDADA NO ASISTIÓ CLIEN…" at bounding box center [0, 0] width 0 height 0
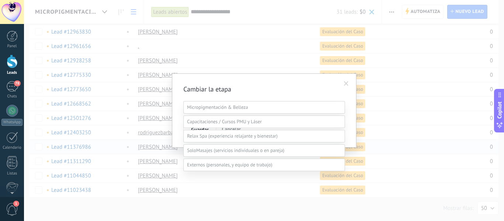
click at [0, 0] on label "CLIENTES PASIVOS" at bounding box center [0, 0] width 0 height 0
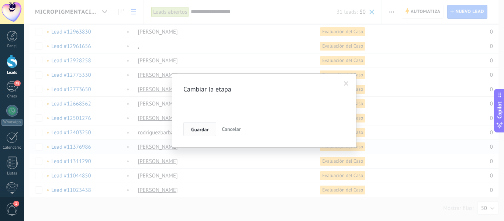
click at [190, 128] on button "Guardar" at bounding box center [199, 129] width 33 height 14
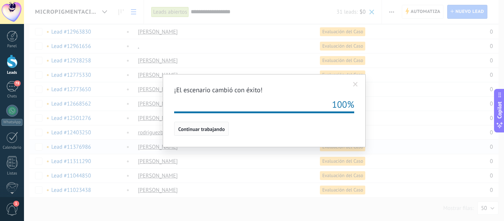
click at [206, 127] on span "Continuar trabajando" at bounding box center [201, 129] width 46 height 5
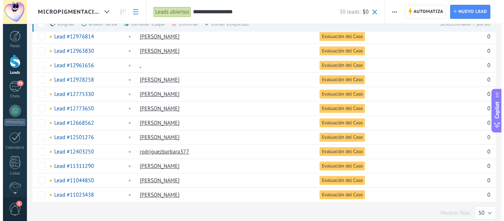
scroll to position [280, 0]
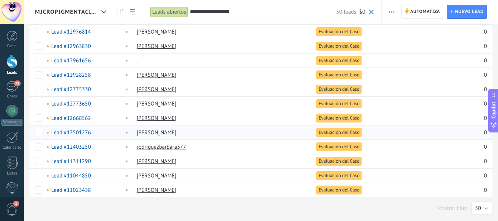
click at [264, 135] on div at bounding box center [266, 132] width 86 height 14
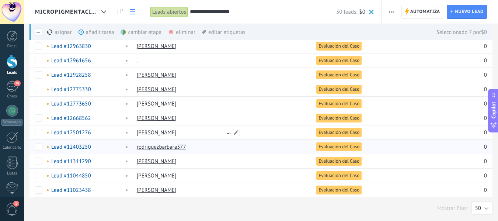
click at [263, 146] on div at bounding box center [266, 147] width 86 height 14
click at [248, 10] on input "**********" at bounding box center [263, 12] width 146 height 8
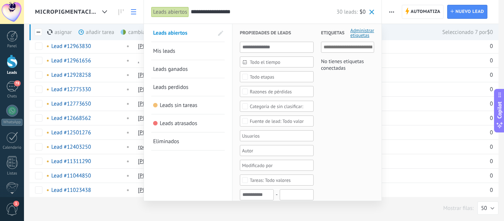
click at [98, 148] on div at bounding box center [252, 110] width 504 height 221
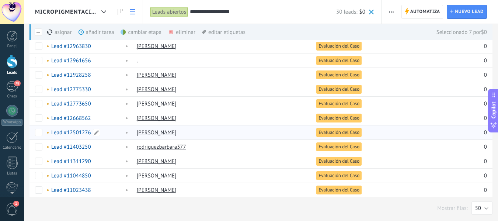
click at [72, 133] on link "Lead #12501276" at bounding box center [71, 132] width 40 height 7
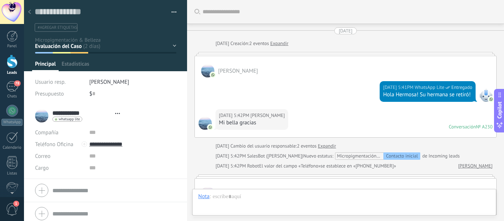
scroll to position [11, 0]
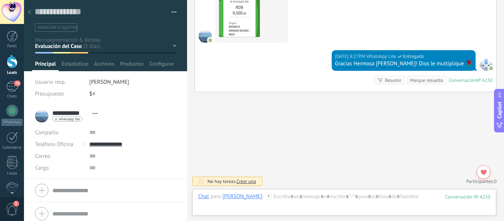
click at [0, 0] on div "Contacto inicial SEGUIMIENTO Evaluación del Caso CITA AGENDADA NO ASISTIÓ CLIEN…" at bounding box center [0, 0] width 0 height 0
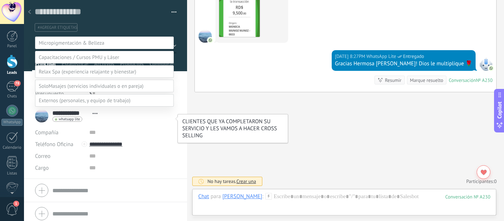
click at [0, 0] on label "CLIENTES PASIVOS" at bounding box center [0, 0] width 0 height 0
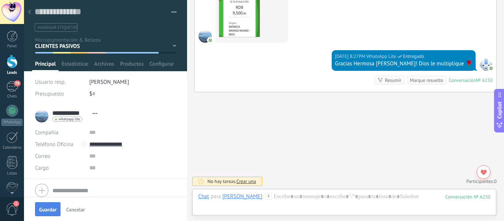
click at [45, 213] on button "Guardar" at bounding box center [47, 209] width 25 height 14
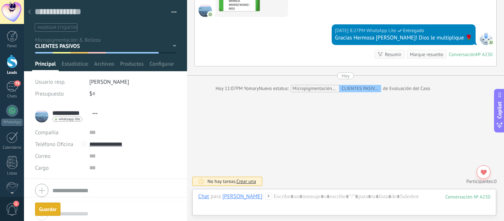
click at [31, 13] on div at bounding box center [29, 12] width 10 height 14
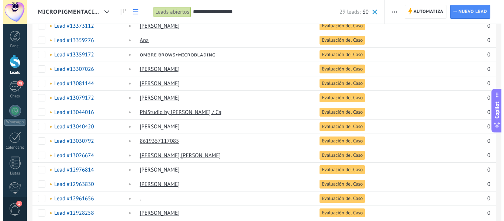
scroll to position [144, 0]
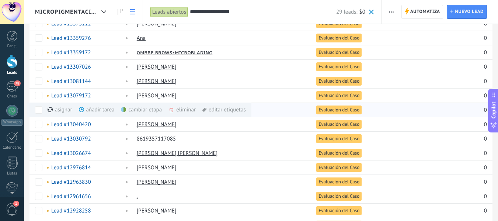
click at [147, 112] on div "cambiar etapa màs" at bounding box center [154, 110] width 66 height 14
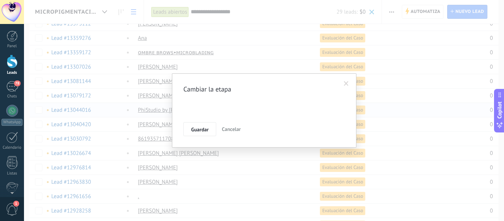
click at [0, 0] on div "Contacto inicial SEGUIMIENTO Evaluación del Caso CITA AGENDADA NO ASISTIÓ CLIEN…" at bounding box center [0, 0] width 0 height 0
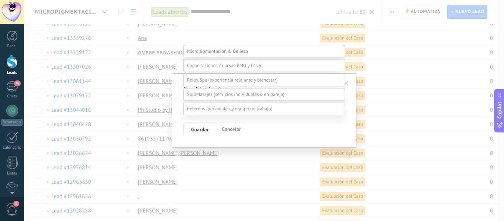
scroll to position [111, 0]
click at [212, 112] on span at bounding box center [229, 108] width 85 height 6
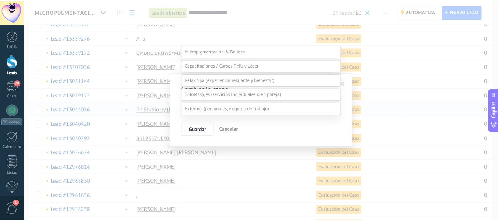
scroll to position [58, 0]
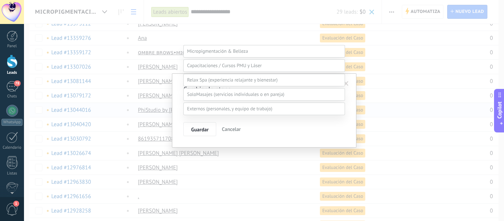
click at [0, 0] on label "PERSONALES" at bounding box center [0, 0] width 0 height 0
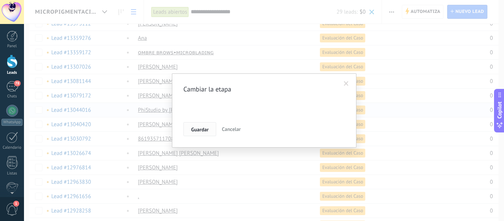
click at [193, 131] on span "Guardar" at bounding box center [199, 129] width 17 height 5
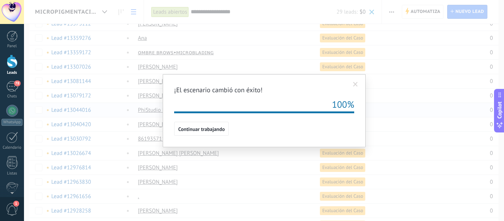
click at [52, 124] on div "¡El escenario cambió con éxito! 100% Continuar trabajando" at bounding box center [264, 110] width 480 height 221
click at [205, 123] on button "Continuar trabajando" at bounding box center [201, 129] width 55 height 14
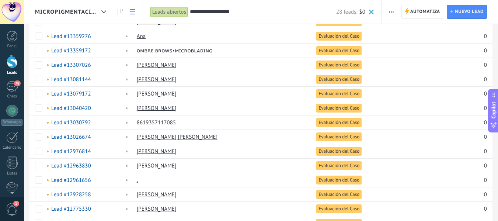
scroll to position [152, 0]
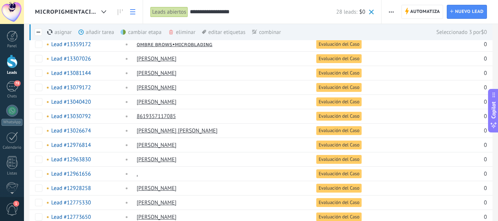
click at [140, 35] on div "cambiar etapa màs" at bounding box center [154, 32] width 66 height 16
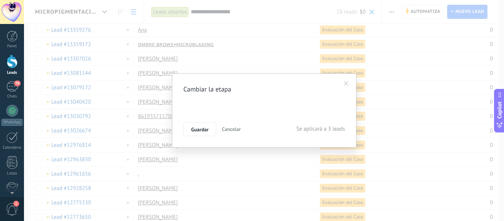
click at [0, 0] on div "Contacto inicial SEGUIMIENTO Evaluación del Caso CITA AGENDADA NO ASISTIÓ CLIEN…" at bounding box center [0, 0] width 0 height 0
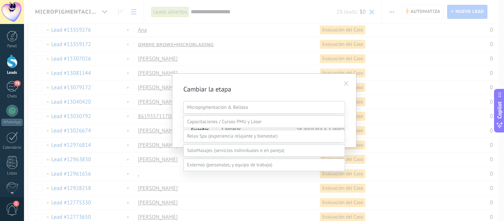
click at [0, 0] on label "CLIENTES ACTIVOS" at bounding box center [0, 0] width 0 height 0
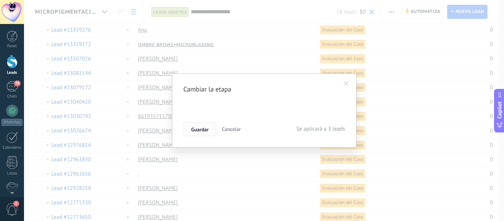
click at [196, 127] on span "Guardar" at bounding box center [199, 129] width 17 height 5
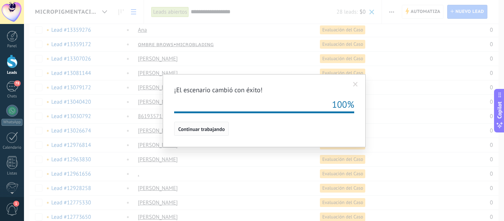
click at [197, 127] on span "Continuar trabajando" at bounding box center [201, 129] width 46 height 5
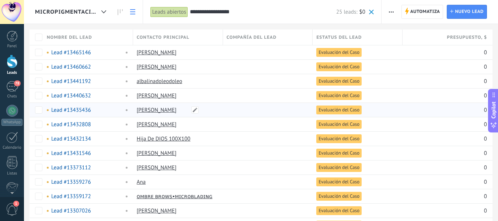
click at [133, 109] on div "[PERSON_NAME]" at bounding box center [176, 110] width 86 height 14
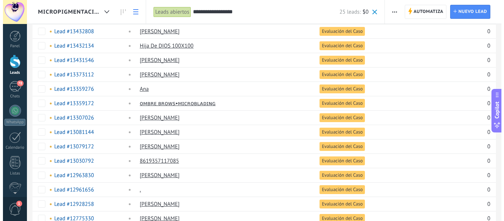
scroll to position [94, 0]
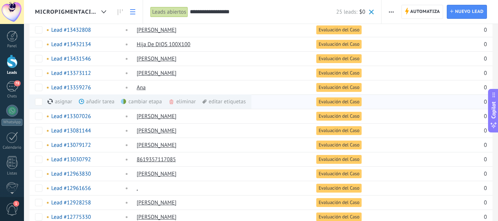
click at [144, 104] on div "cambiar etapa màs" at bounding box center [154, 101] width 66 height 14
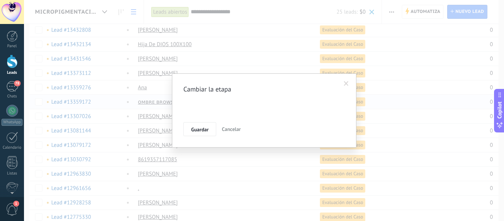
click at [0, 0] on div "Contacto inicial SEGUIMIENTO Evaluación del Caso CITA AGENDADA NO ASISTIÓ CLIEN…" at bounding box center [0, 0] width 0 height 0
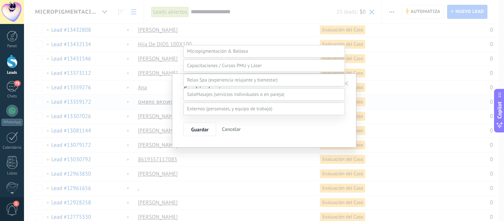
click at [278, 115] on label at bounding box center [264, 109] width 162 height 13
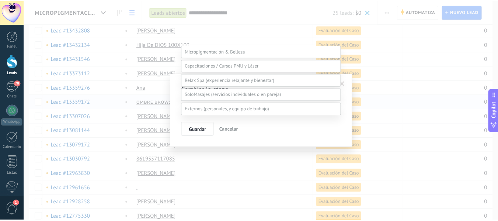
scroll to position [58, 0]
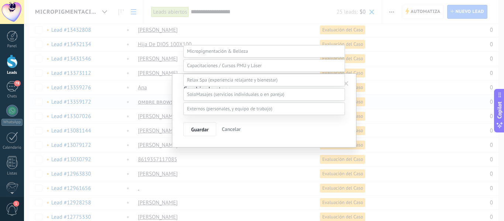
click at [0, 0] on label "PERSONALES" at bounding box center [0, 0] width 0 height 0
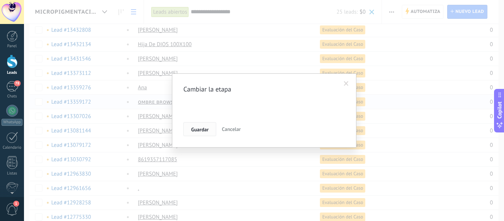
click at [196, 133] on button "Guardar" at bounding box center [199, 129] width 33 height 14
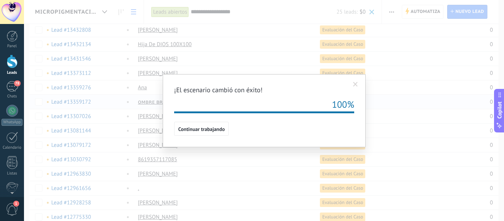
click at [354, 83] on span at bounding box center [355, 84] width 5 height 5
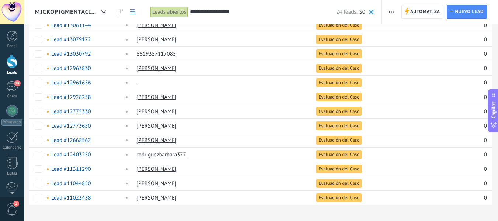
scroll to position [193, 0]
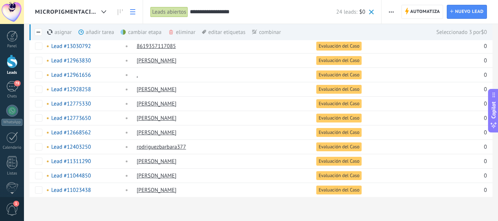
click at [137, 35] on div "cambiar etapa màs" at bounding box center [154, 32] width 66 height 16
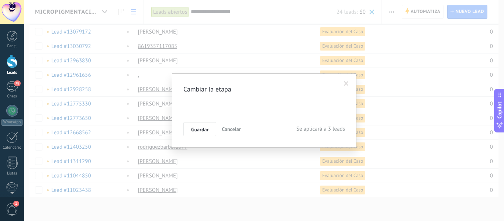
click at [0, 0] on div "Contacto inicial SEGUIMIENTO Evaluación del Caso CITA AGENDADA NO ASISTIÓ CLIEN…" at bounding box center [0, 0] width 0 height 0
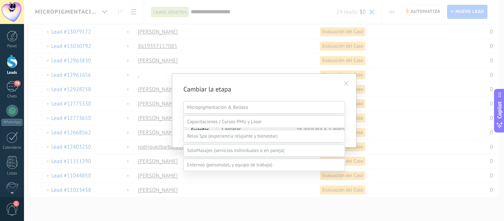
click at [0, 0] on label "CLIENTES ACTIVOS" at bounding box center [0, 0] width 0 height 0
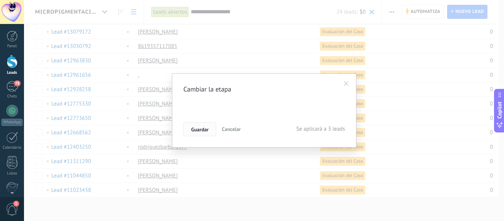
click at [202, 132] on span "Guardar" at bounding box center [199, 129] width 17 height 5
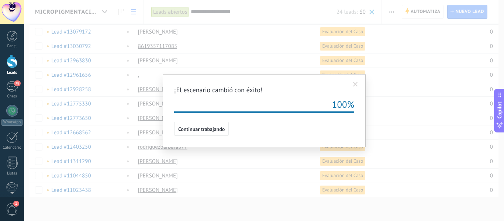
click at [358, 86] on span at bounding box center [355, 84] width 12 height 13
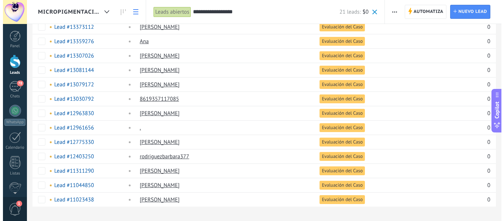
scroll to position [150, 0]
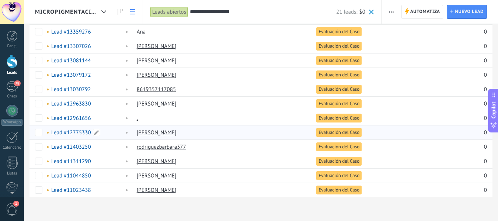
click at [80, 132] on link "Lead #12775330" at bounding box center [71, 132] width 40 height 7
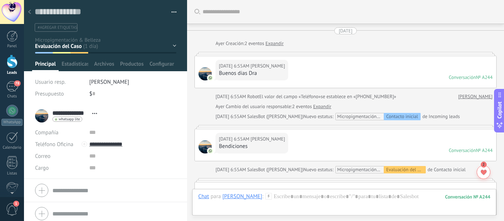
scroll to position [469, 0]
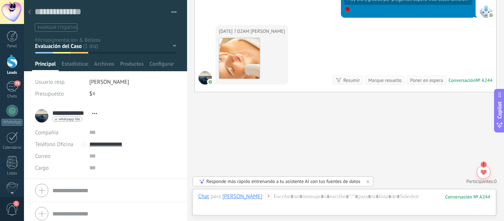
click at [29, 10] on icon at bounding box center [29, 12] width 3 height 4
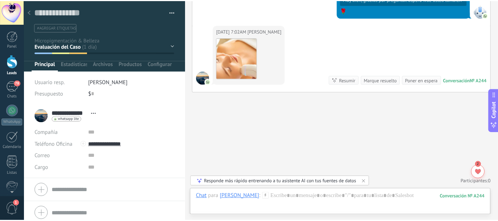
scroll to position [150, 0]
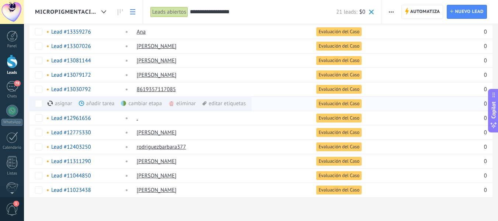
click at [148, 103] on div "cambiar etapa màs" at bounding box center [154, 103] width 66 height 14
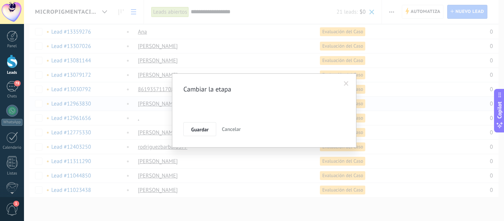
click at [0, 0] on div "Contacto inicial SEGUIMIENTO Evaluación del Caso CITA AGENDADA NO ASISTIÓ CLIEN…" at bounding box center [0, 0] width 0 height 0
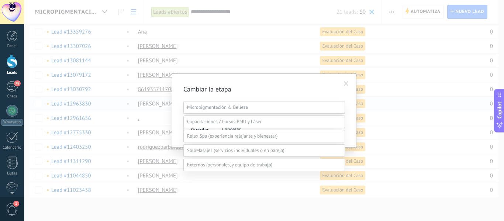
click at [0, 0] on label "CLIENTES PASIVOS" at bounding box center [0, 0] width 0 height 0
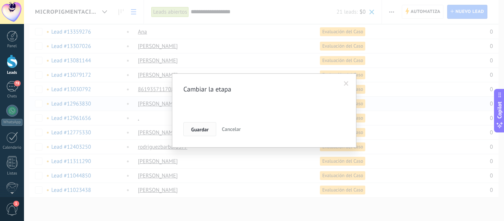
click at [203, 125] on button "Guardar" at bounding box center [199, 129] width 33 height 14
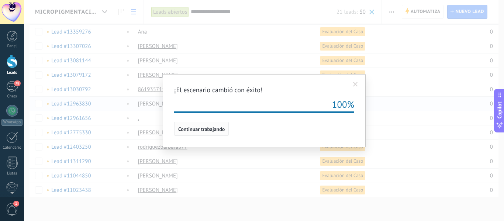
click at [202, 126] on button "Continuar trabajando" at bounding box center [201, 129] width 55 height 14
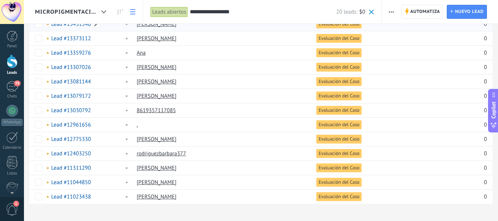
scroll to position [136, 0]
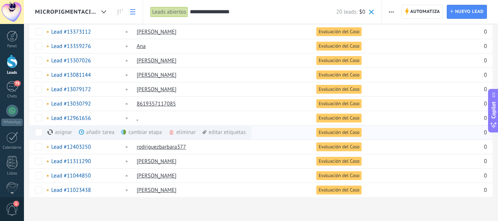
click at [145, 133] on div "cambiar etapa màs" at bounding box center [154, 132] width 66 height 14
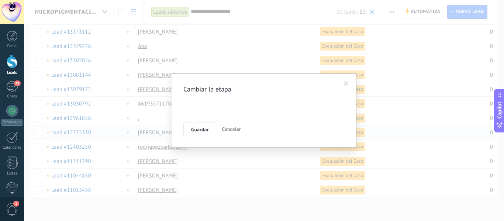
click at [0, 0] on div "Contacto inicial SEGUIMIENTO Evaluación del Caso CITA AGENDADA NO ASISTIÓ CLIEN…" at bounding box center [0, 0] width 0 height 0
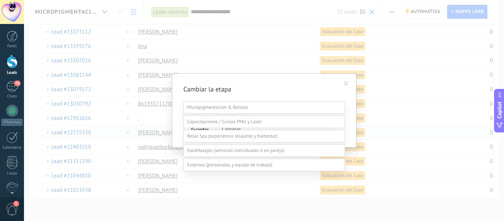
click at [0, 0] on label "CLIENTES ACTIVOS" at bounding box center [0, 0] width 0 height 0
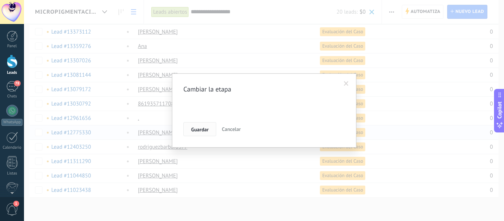
click at [195, 127] on span "Guardar" at bounding box center [199, 129] width 17 height 5
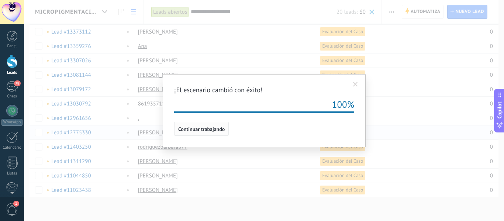
click at [192, 128] on span "Continuar trabajando" at bounding box center [201, 129] width 46 height 5
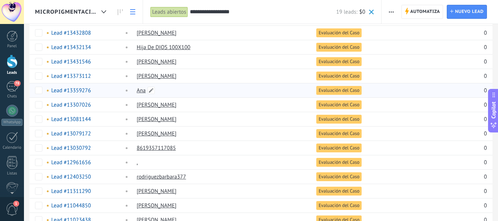
scroll to position [121, 0]
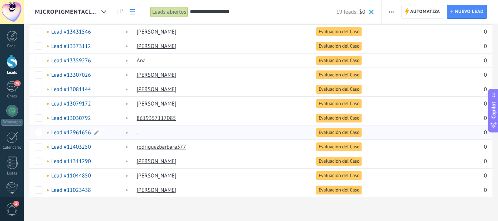
click at [78, 131] on link "Lead #12961656" at bounding box center [71, 132] width 40 height 7
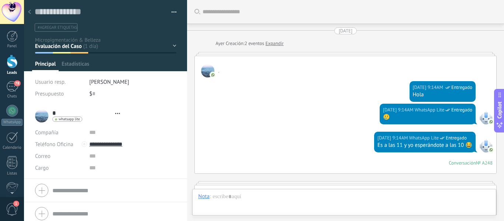
type textarea "**********"
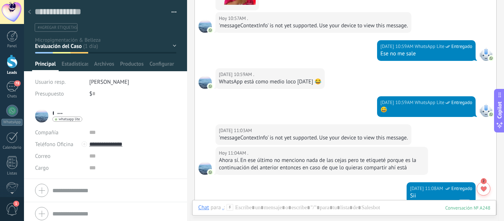
scroll to position [924, 0]
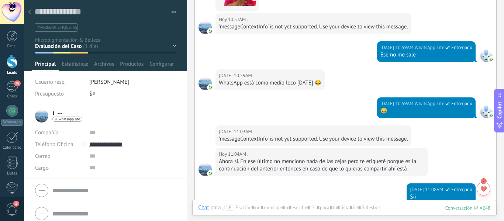
click at [0, 0] on div "Contacto inicial SEGUIMIENTO Evaluación del Caso CITA AGENDADA NO ASISTIÓ CLIEN…" at bounding box center [0, 0] width 0 height 0
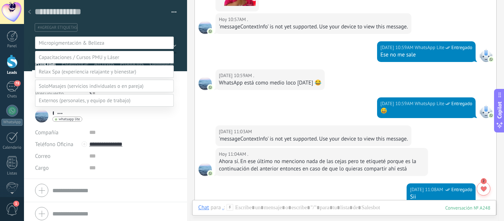
click at [82, 104] on span at bounding box center [85, 100] width 92 height 7
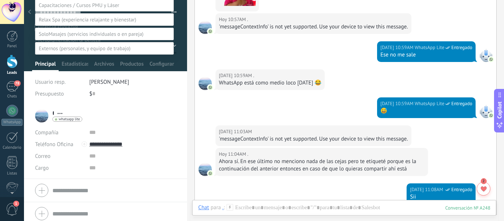
click at [0, 0] on label "PERSONALES" at bounding box center [0, 0] width 0 height 0
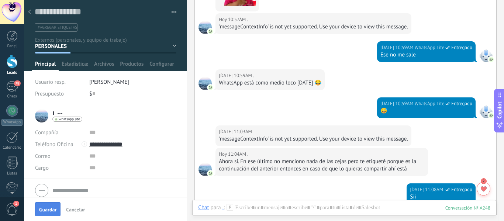
click at [47, 205] on button "Guardar" at bounding box center [47, 209] width 25 height 14
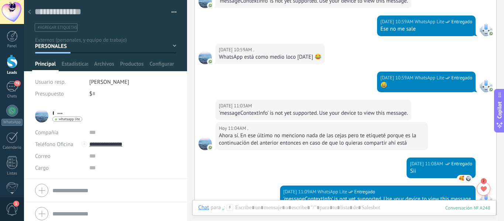
click at [30, 9] on div at bounding box center [29, 12] width 10 height 14
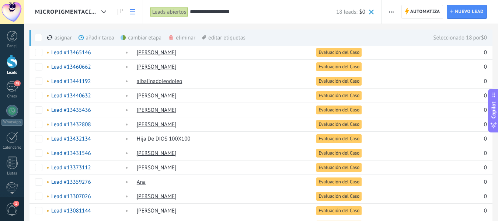
click at [139, 38] on div "cambiar etapa màs" at bounding box center [154, 38] width 66 height 16
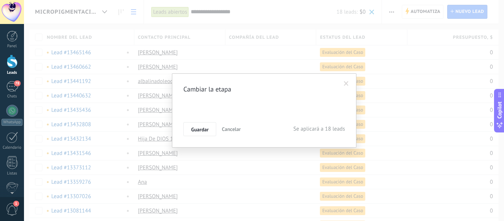
click at [0, 0] on div "Contacto inicial SEGUIMIENTO Evaluación del Caso CITA AGENDADA NO ASISTIÓ CLIEN…" at bounding box center [0, 0] width 0 height 0
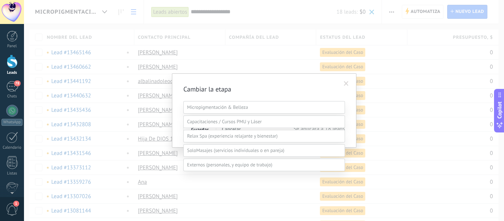
click at [0, 0] on label "SEGUIMIENTO" at bounding box center [0, 0] width 0 height 0
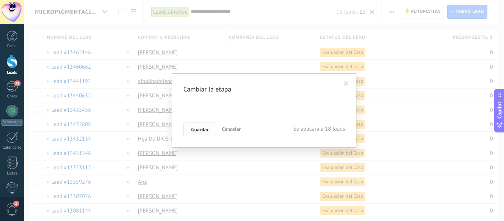
click at [202, 126] on button "Guardar" at bounding box center [199, 129] width 33 height 14
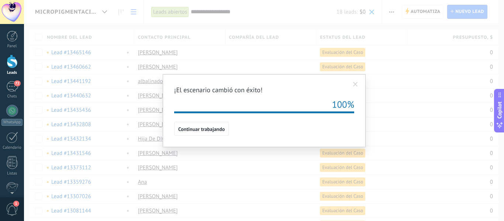
click at [356, 84] on span at bounding box center [355, 84] width 5 height 5
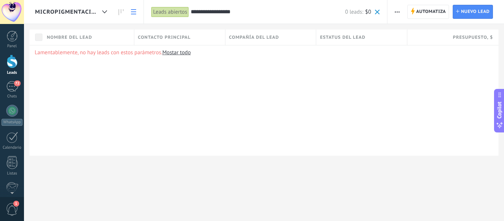
click at [375, 10] on span at bounding box center [377, 12] width 5 height 5
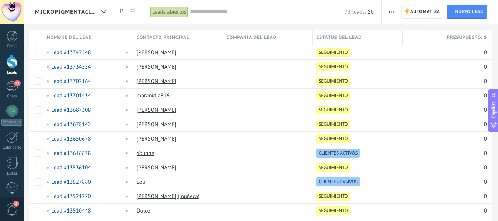
click at [125, 13] on link at bounding box center [120, 12] width 13 height 14
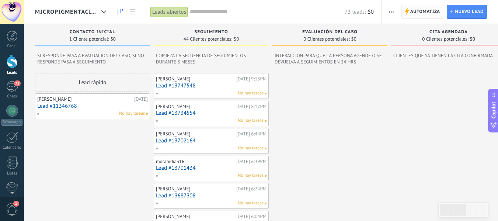
click at [429, 13] on span "Automatiza" at bounding box center [426, 11] width 30 height 13
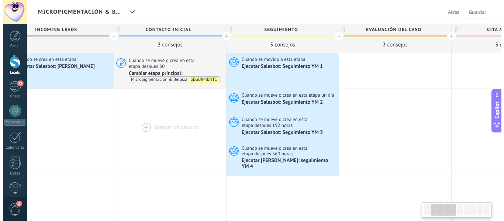
scroll to position [0, 145]
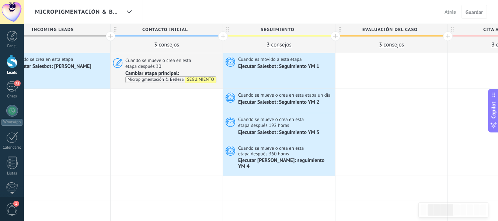
click at [447, 10] on span "Atrás" at bounding box center [450, 11] width 11 height 7
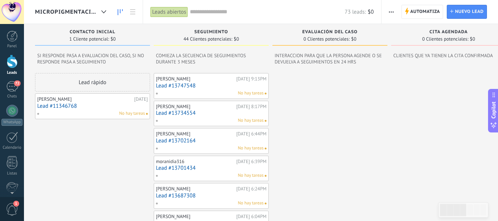
click at [208, 12] on input "text" at bounding box center [267, 12] width 155 height 8
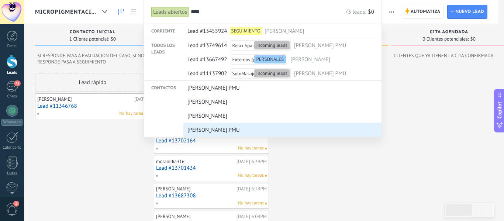
type input "****"
click at [227, 129] on span "Yomary Fermin PMU" at bounding box center [213, 130] width 52 height 14
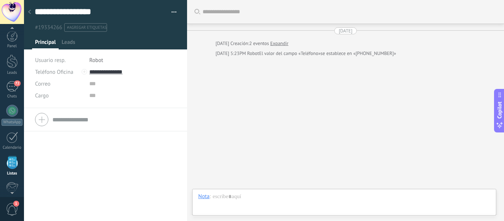
scroll to position [46, 0]
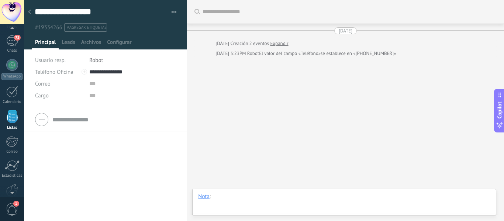
click at [233, 198] on div at bounding box center [344, 204] width 292 height 22
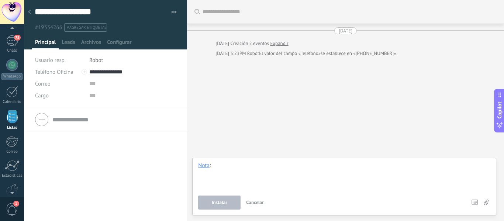
click at [223, 164] on div at bounding box center [344, 176] width 292 height 28
click at [204, 165] on div "Nota" at bounding box center [203, 165] width 11 height 7
click at [276, 168] on div at bounding box center [344, 176] width 292 height 28
click at [487, 202] on icon at bounding box center [486, 203] width 5 height 6
click at [0, 0] on input "file" at bounding box center [0, 0] width 0 height 0
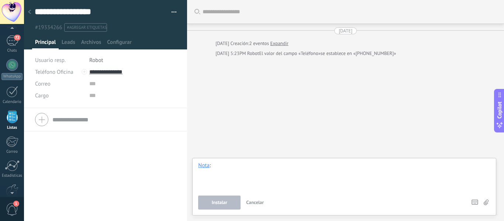
click at [279, 177] on div at bounding box center [344, 176] width 292 height 28
click at [96, 61] on span "Robot" at bounding box center [96, 60] width 14 height 7
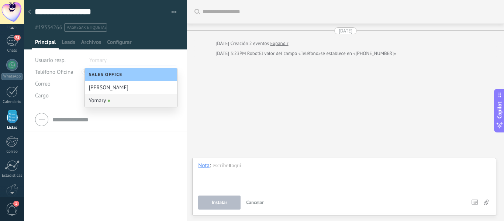
click at [100, 100] on div "Yomary" at bounding box center [131, 100] width 92 height 13
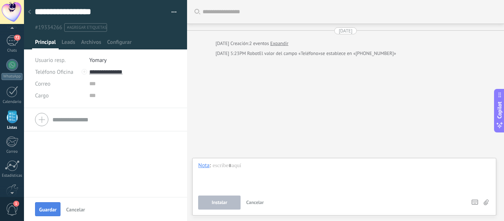
click at [47, 213] on button "Guardar" at bounding box center [47, 209] width 25 height 14
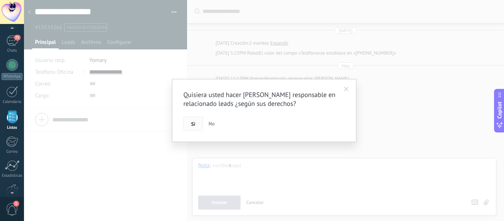
click at [197, 122] on button "Si" at bounding box center [193, 124] width 20 height 14
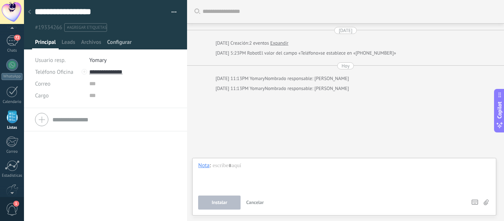
click at [122, 41] on span "Configurar" at bounding box center [119, 44] width 24 height 11
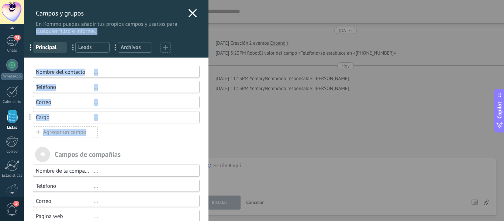
drag, startPoint x: 156, startPoint y: 138, endPoint x: 188, endPoint y: 16, distance: 126.1
click at [188, 16] on div "Campos y grupos En Kommo puedes añadir tus propios campos y usarlos para cualqu…" at bounding box center [116, 133] width 184 height 266
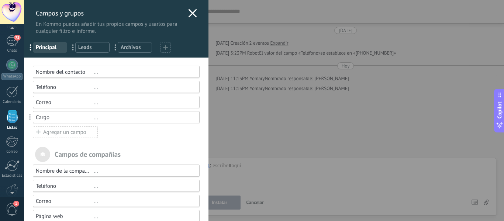
click at [189, 10] on icon at bounding box center [192, 13] width 9 height 9
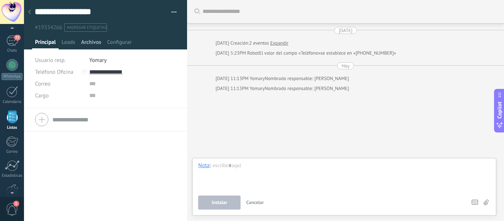
click at [89, 42] on span "Archivos" at bounding box center [91, 44] width 20 height 11
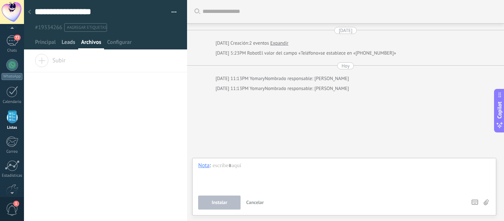
click at [76, 43] on div "Leads" at bounding box center [69, 44] width 20 height 11
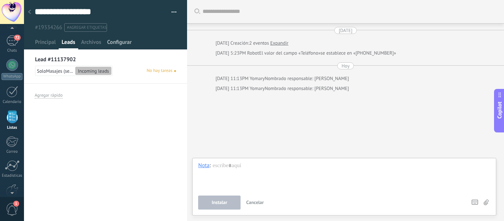
click at [119, 40] on span "Configurar" at bounding box center [119, 44] width 24 height 11
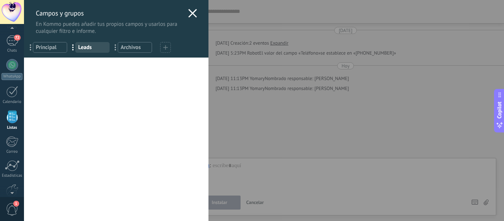
click at [188, 18] on div at bounding box center [192, 14] width 9 height 11
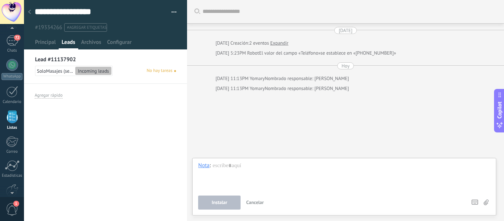
click at [32, 14] on div at bounding box center [29, 12] width 10 height 14
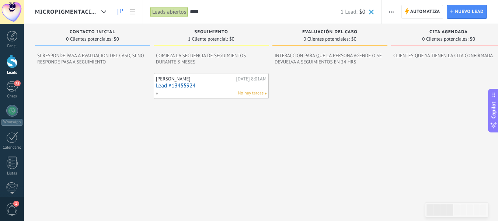
click at [374, 15] on div "Leads abiertos Aplicar **** 1 Lead: $0 Leads abiertos Mis leads Leads ganados L…" at bounding box center [262, 12] width 239 height 24
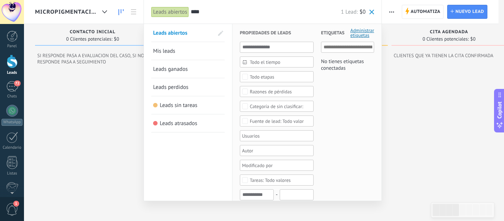
click at [371, 12] on span at bounding box center [371, 12] width 5 height 5
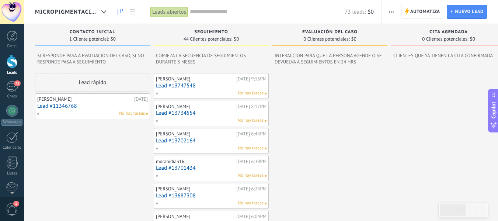
click at [245, 13] on input "text" at bounding box center [267, 12] width 155 height 8
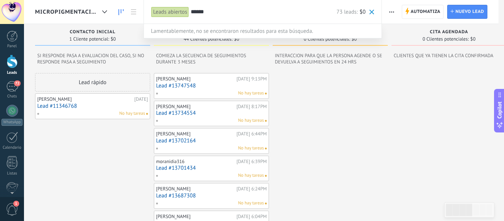
type input "******"
click at [371, 13] on span at bounding box center [371, 12] width 5 height 5
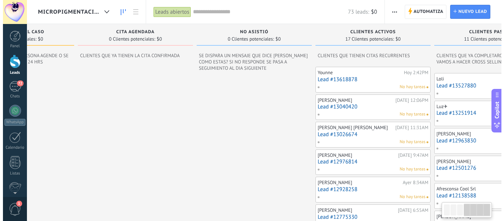
scroll to position [0, 375]
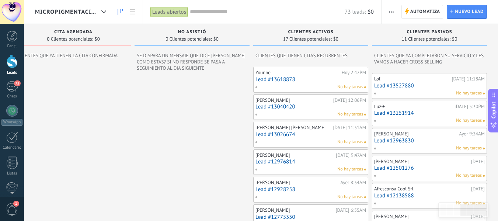
click at [288, 135] on link "Lead #13026674" at bounding box center [311, 134] width 111 height 6
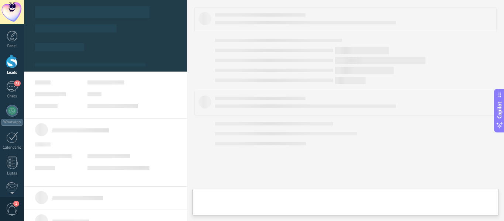
type textarea "**********"
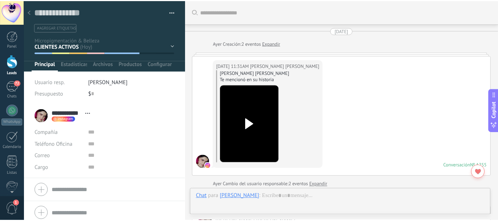
scroll to position [1902, 0]
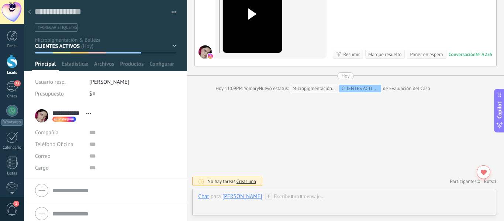
click at [28, 12] on div at bounding box center [29, 12] width 10 height 14
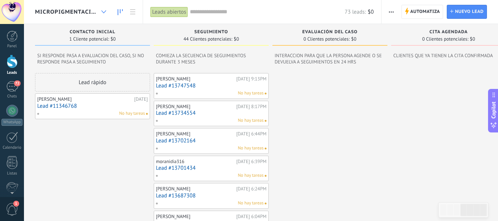
click at [103, 10] on div at bounding box center [104, 12] width 12 height 14
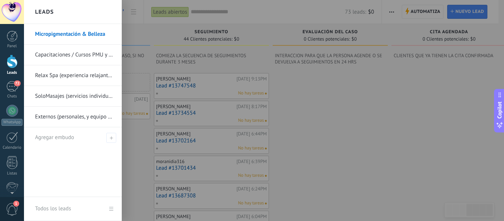
click at [58, 101] on link "SoloMasajes (servicios individuales o en pareja)" at bounding box center [74, 96] width 79 height 21
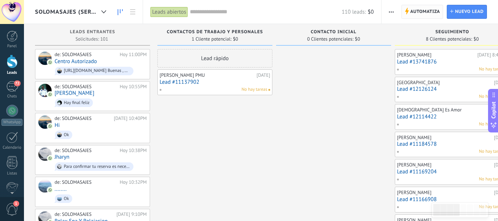
click at [423, 10] on span "Automatiza" at bounding box center [426, 11] width 30 height 13
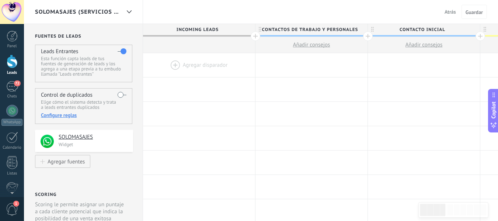
click at [449, 11] on span "Atrás" at bounding box center [450, 11] width 11 height 7
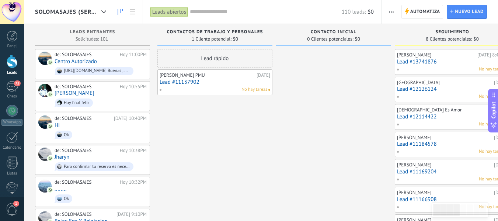
click at [86, 10] on span "SoloMasajes (servicios individuales o en pareja)" at bounding box center [66, 11] width 63 height 7
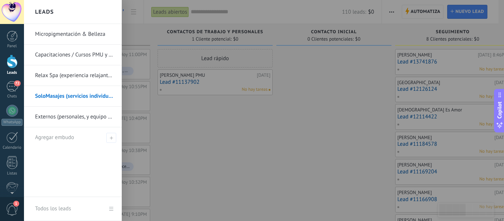
click at [252, 179] on div at bounding box center [276, 110] width 504 height 221
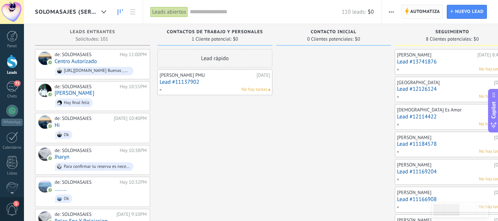
click at [420, 7] on span "Automatiza" at bounding box center [426, 11] width 30 height 13
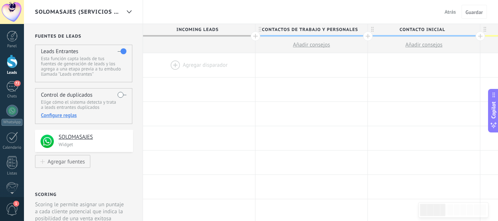
click at [181, 70] on div at bounding box center [199, 65] width 112 height 24
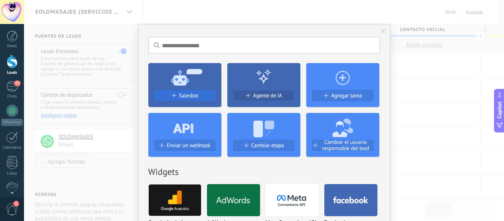
click at [179, 98] on span "Salesbot" at bounding box center [189, 96] width 20 height 6
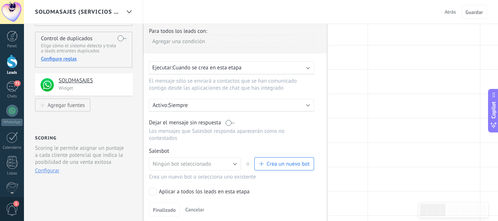
scroll to position [66, 0]
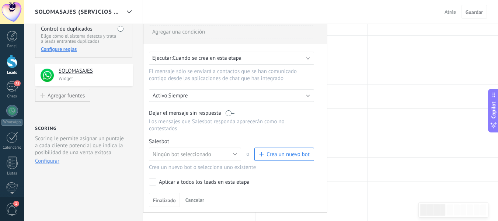
click at [307, 57] on div "Ejecutar: Cuando se crea en esta etapa" at bounding box center [231, 58] width 165 height 13
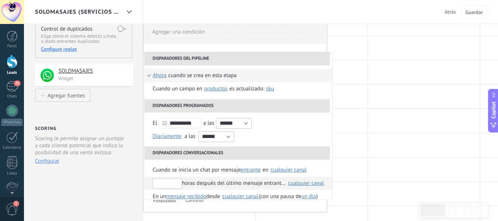
click at [164, 183] on input "text" at bounding box center [168, 183] width 30 height 11
click at [191, 186] on div "horas después del último mensaje entrante en" at bounding box center [219, 183] width 133 height 13
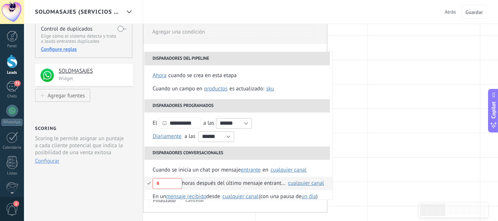
click at [191, 186] on div "horas después del último mensaje entrante en" at bounding box center [219, 183] width 133 height 13
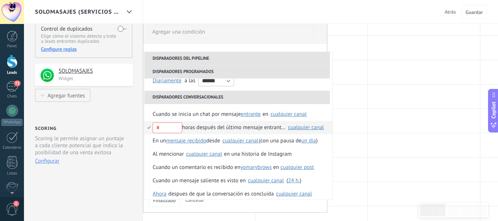
scroll to position [72, 0]
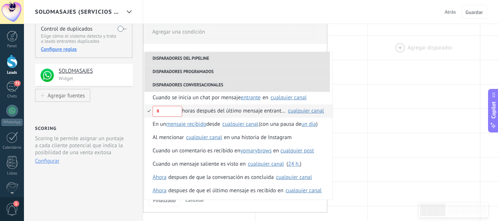
click at [412, 59] on div at bounding box center [424, 48] width 112 height 24
click at [447, 13] on span "Atrás" at bounding box center [450, 11] width 11 height 7
